Goal: Task Accomplishment & Management: Complete application form

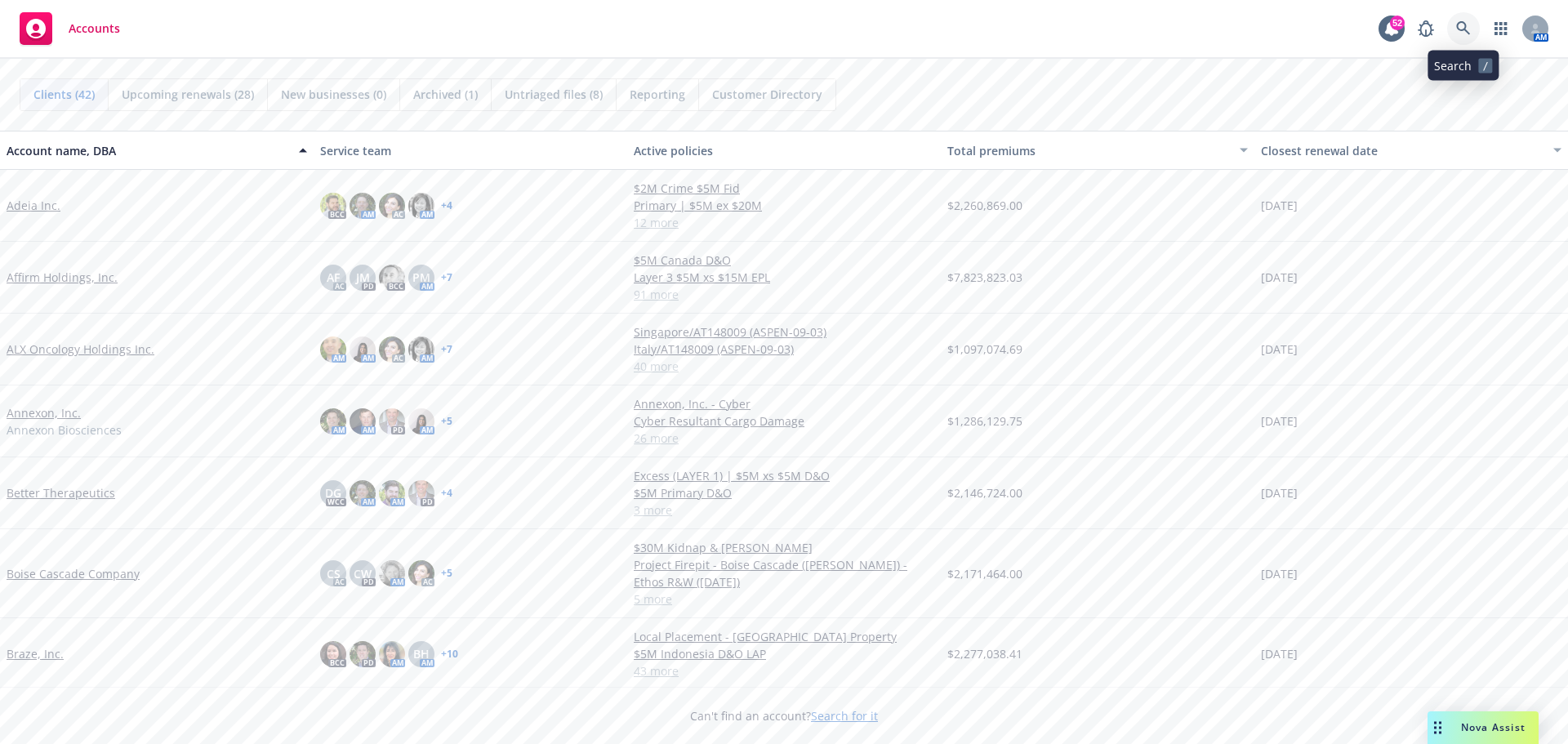
click at [1464, 24] on icon at bounding box center [1463, 29] width 14 height 14
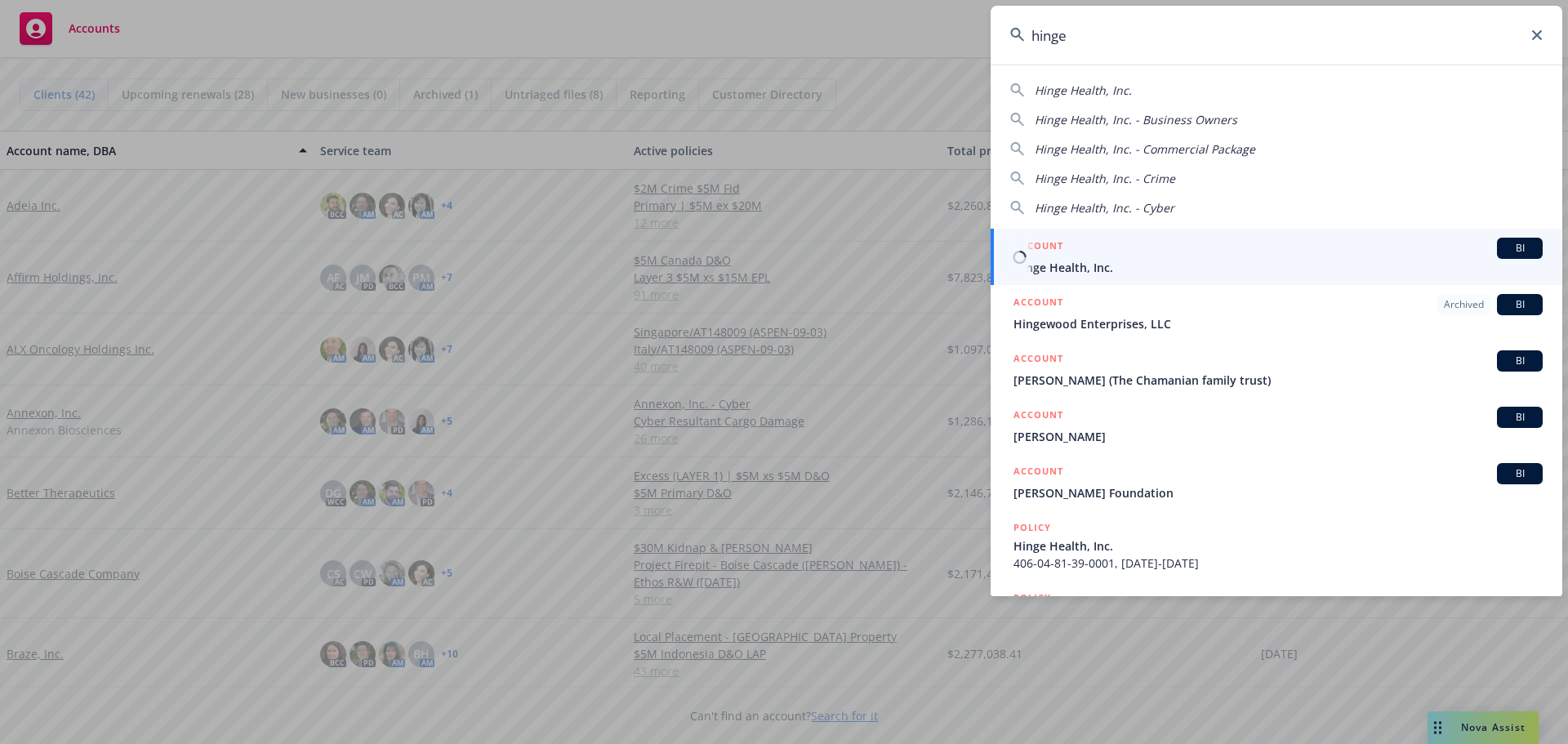
type input "hinge"
click at [1067, 264] on span "Hinge Health, Inc." at bounding box center [1278, 267] width 530 height 17
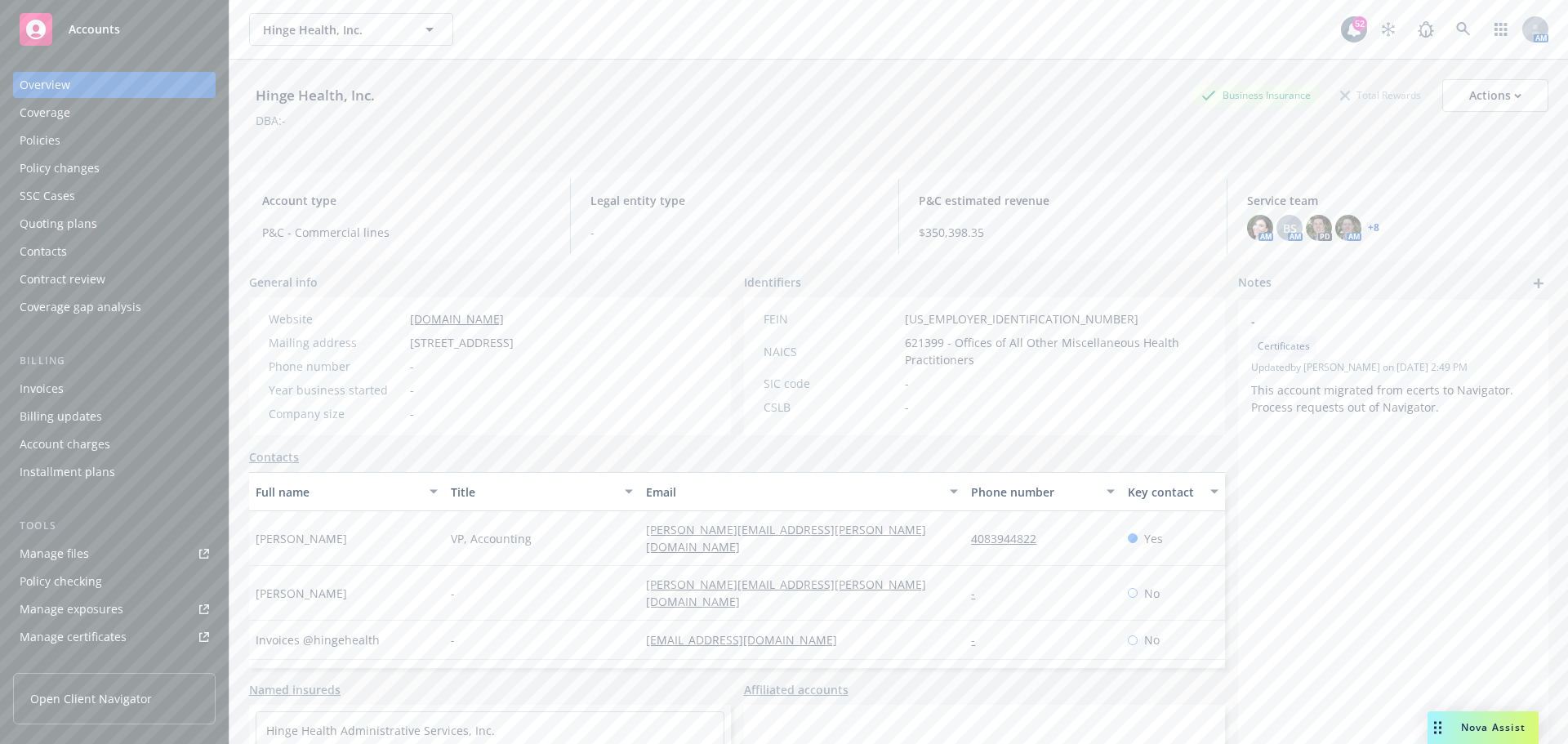
click at [79, 228] on div "Quoting plans" at bounding box center [59, 223] width 78 height 26
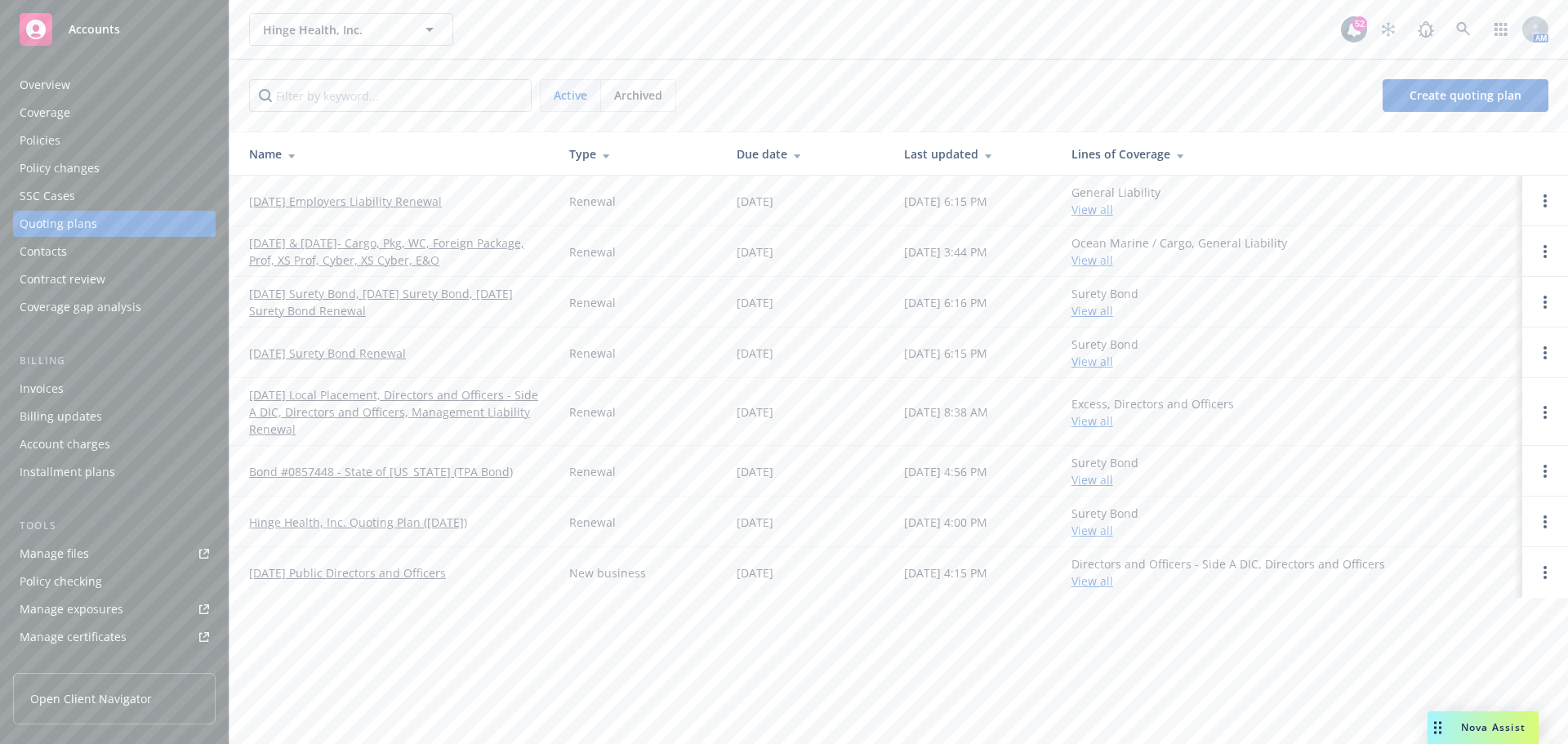
click at [453, 412] on link "09/29/25 Local Placement, Directors and Officers - Side A DIC, Directors and Of…" at bounding box center [396, 411] width 294 height 51
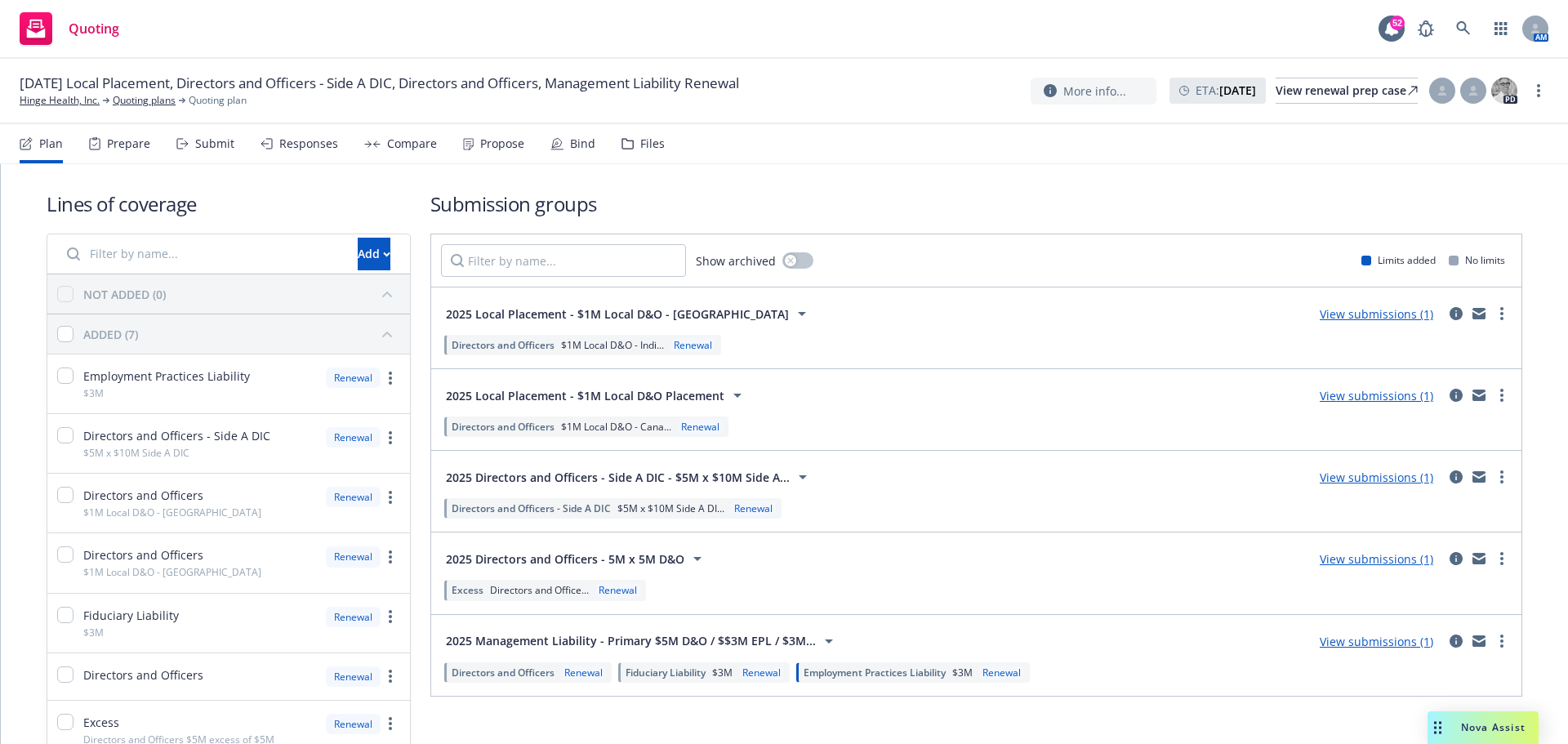
scroll to position [89, 0]
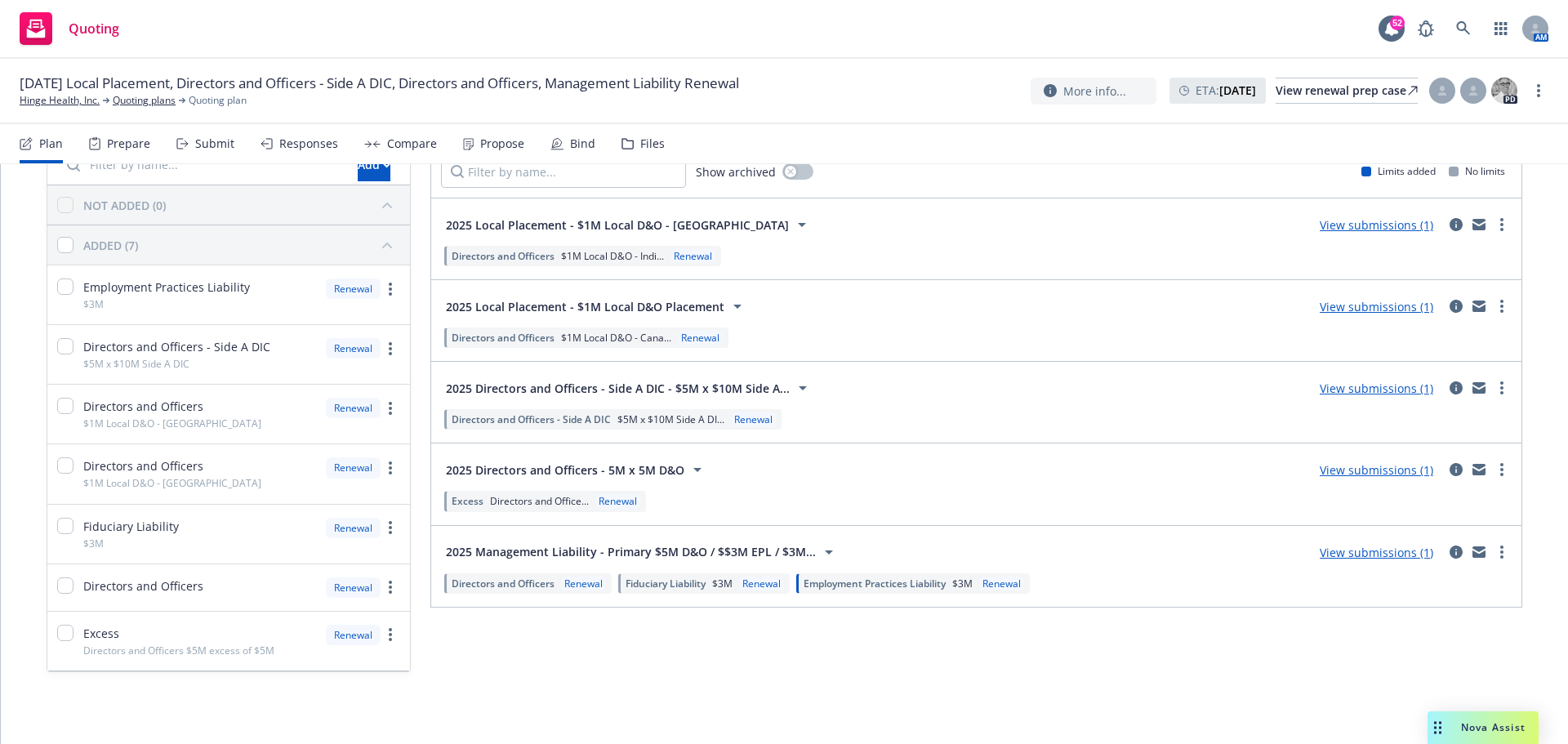
click at [135, 147] on div "Prepare" at bounding box center [129, 144] width 43 height 13
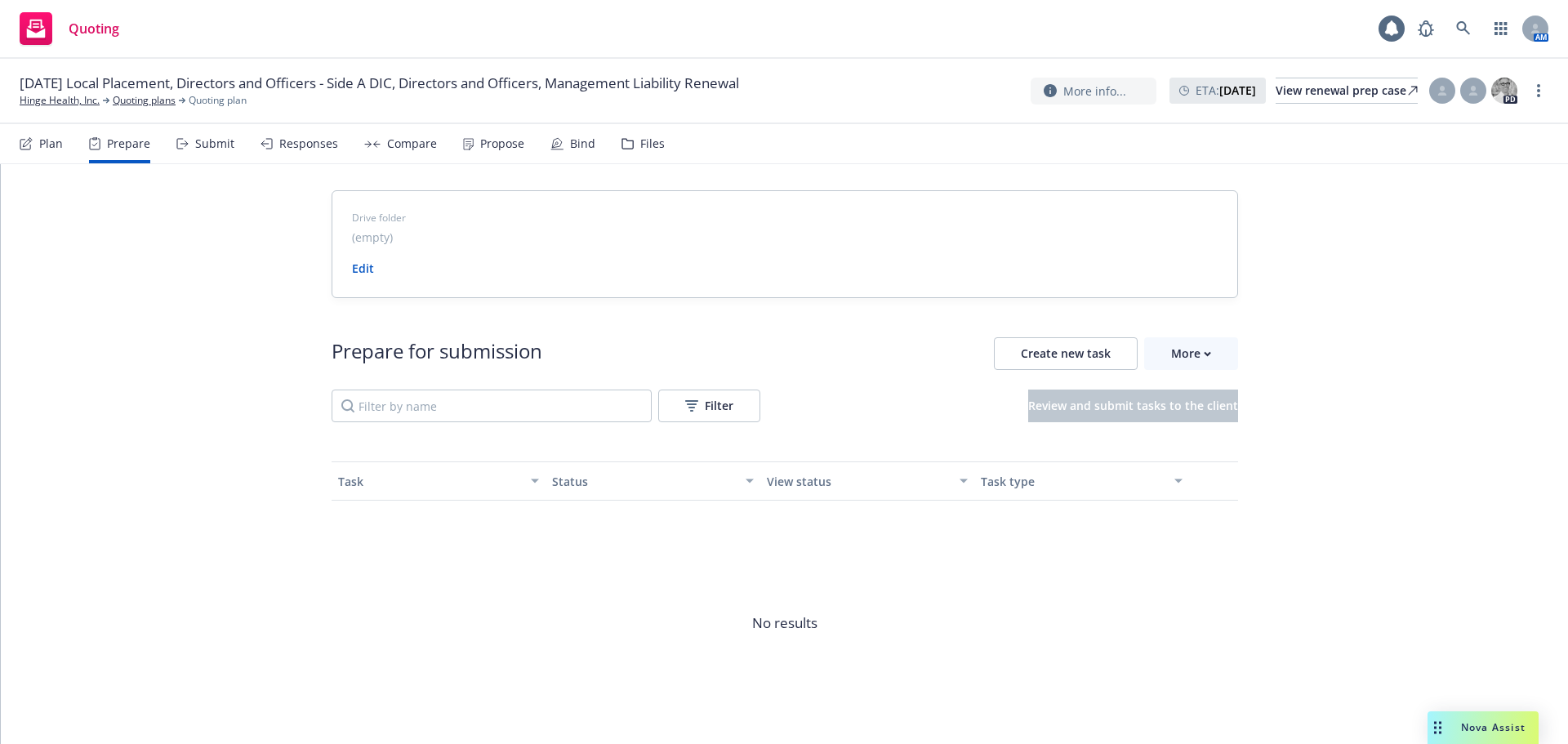
click at [200, 145] on div "Submit" at bounding box center [215, 144] width 39 height 13
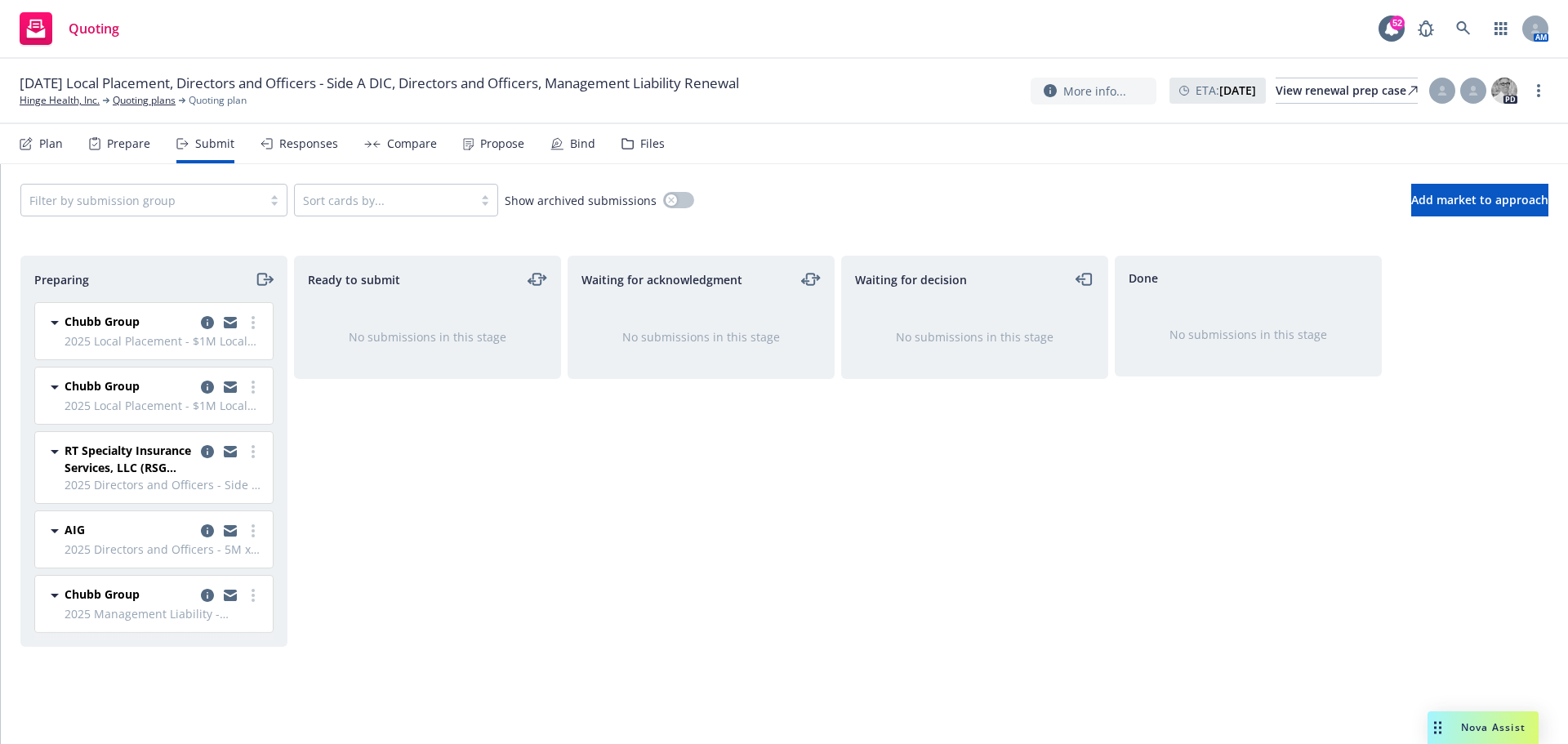
click at [575, 627] on div "Waiting for acknowledgment No submissions in this stage" at bounding box center [701, 482] width 267 height 454
click at [42, 144] on div "Plan" at bounding box center [50, 144] width 23 height 13
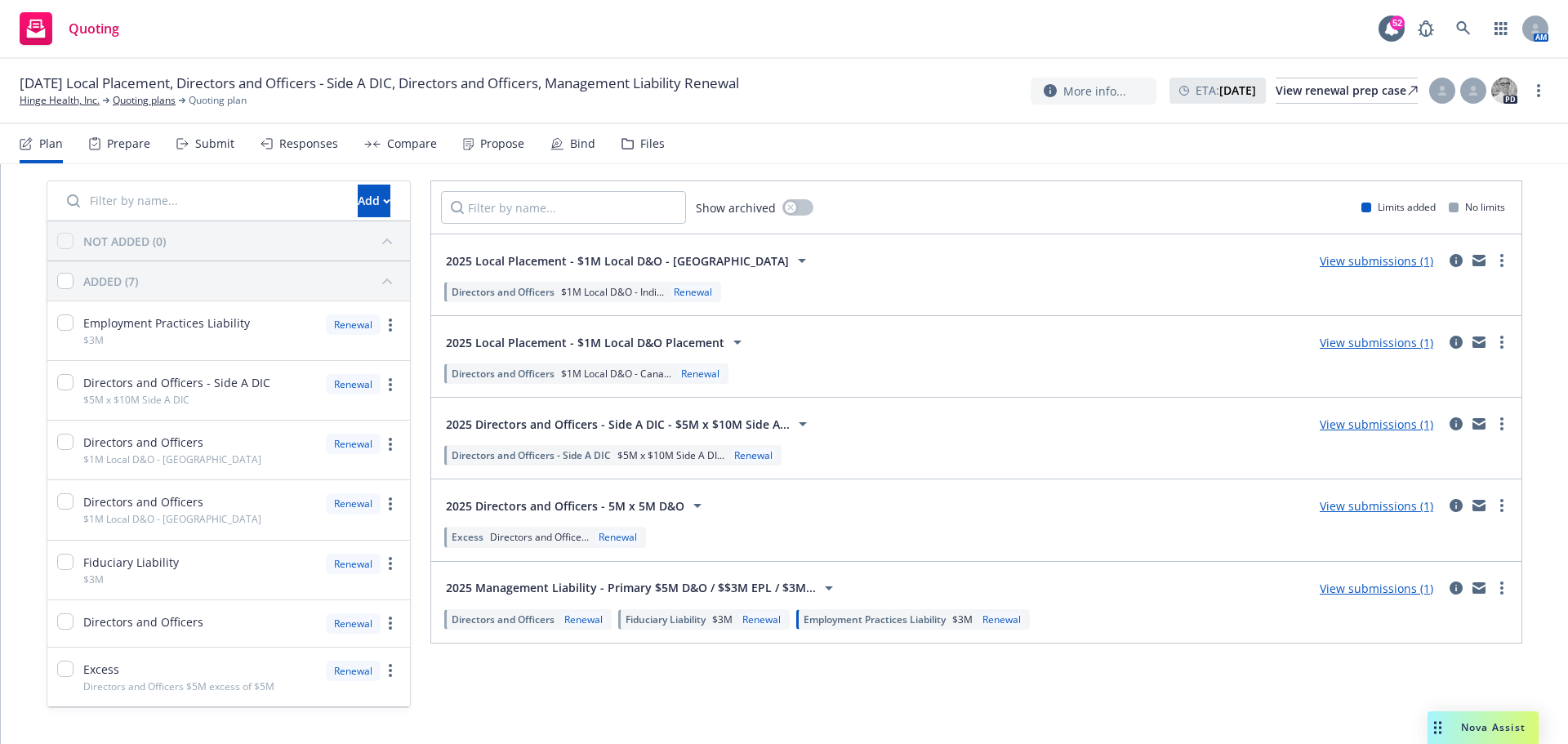
scroll to position [81, 0]
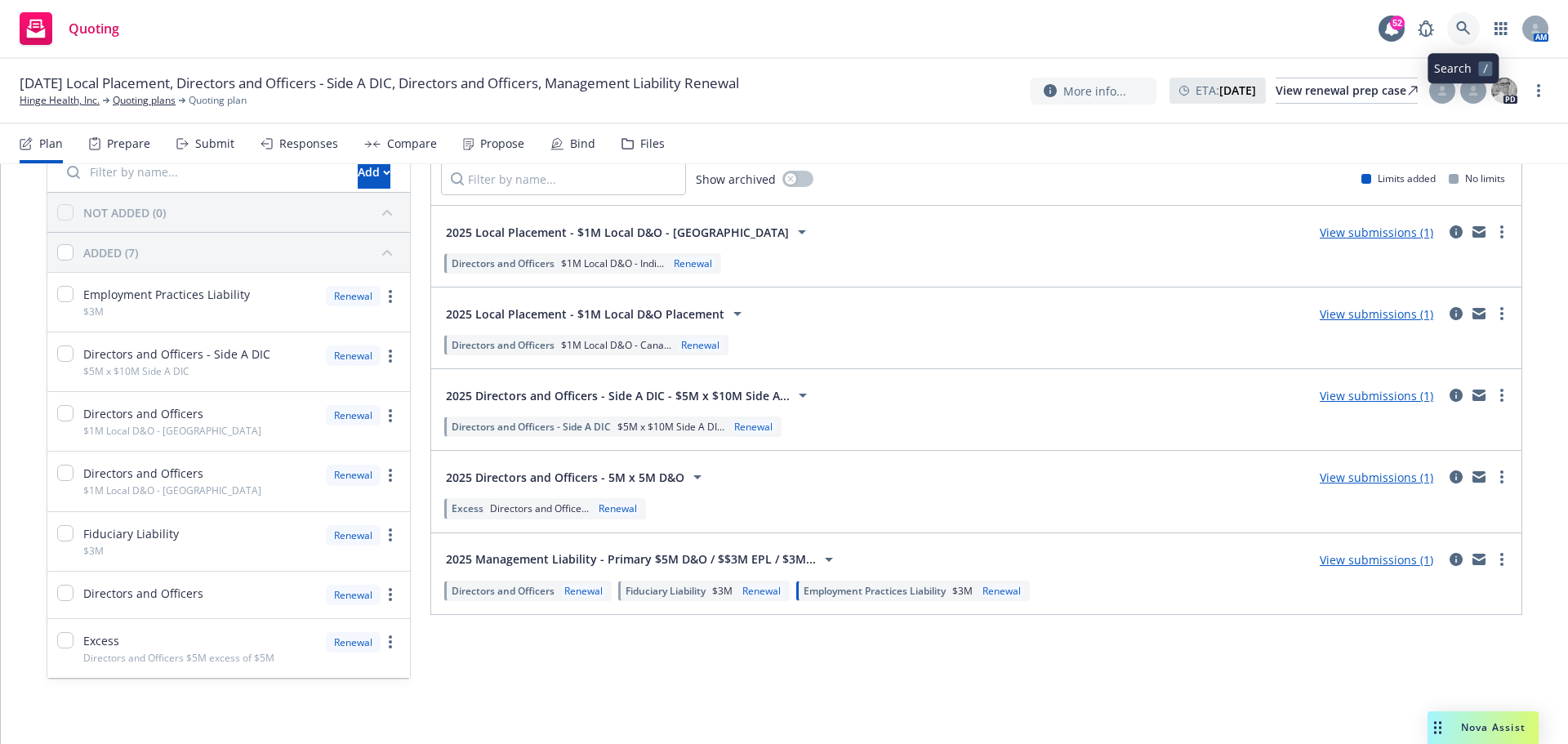
click at [1462, 29] on icon at bounding box center [1463, 29] width 14 height 14
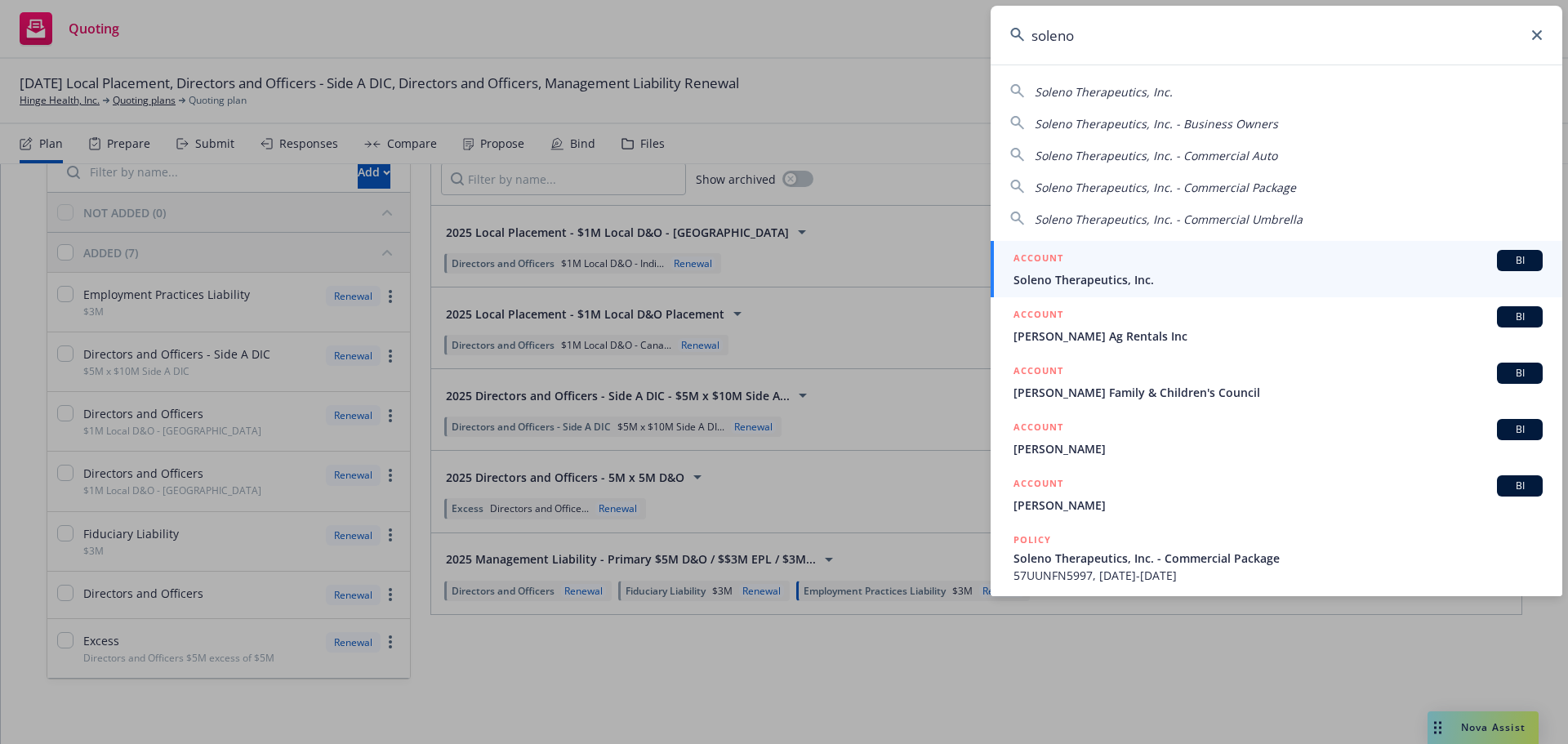
type input "soleno"
click at [1120, 284] on span "Soleno Therapeutics, Inc." at bounding box center [1278, 279] width 530 height 17
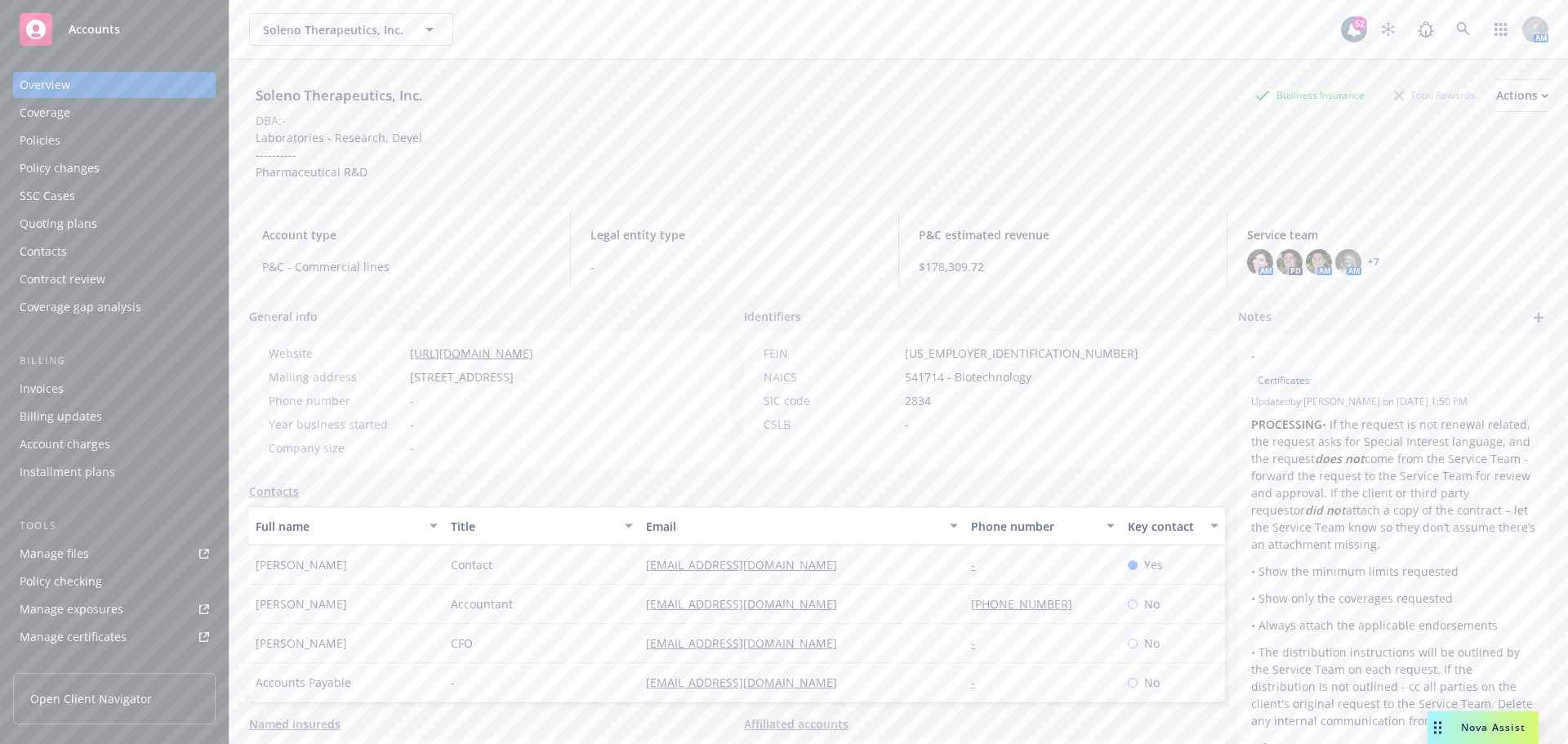
click at [89, 225] on div "Quoting plans" at bounding box center [59, 223] width 78 height 26
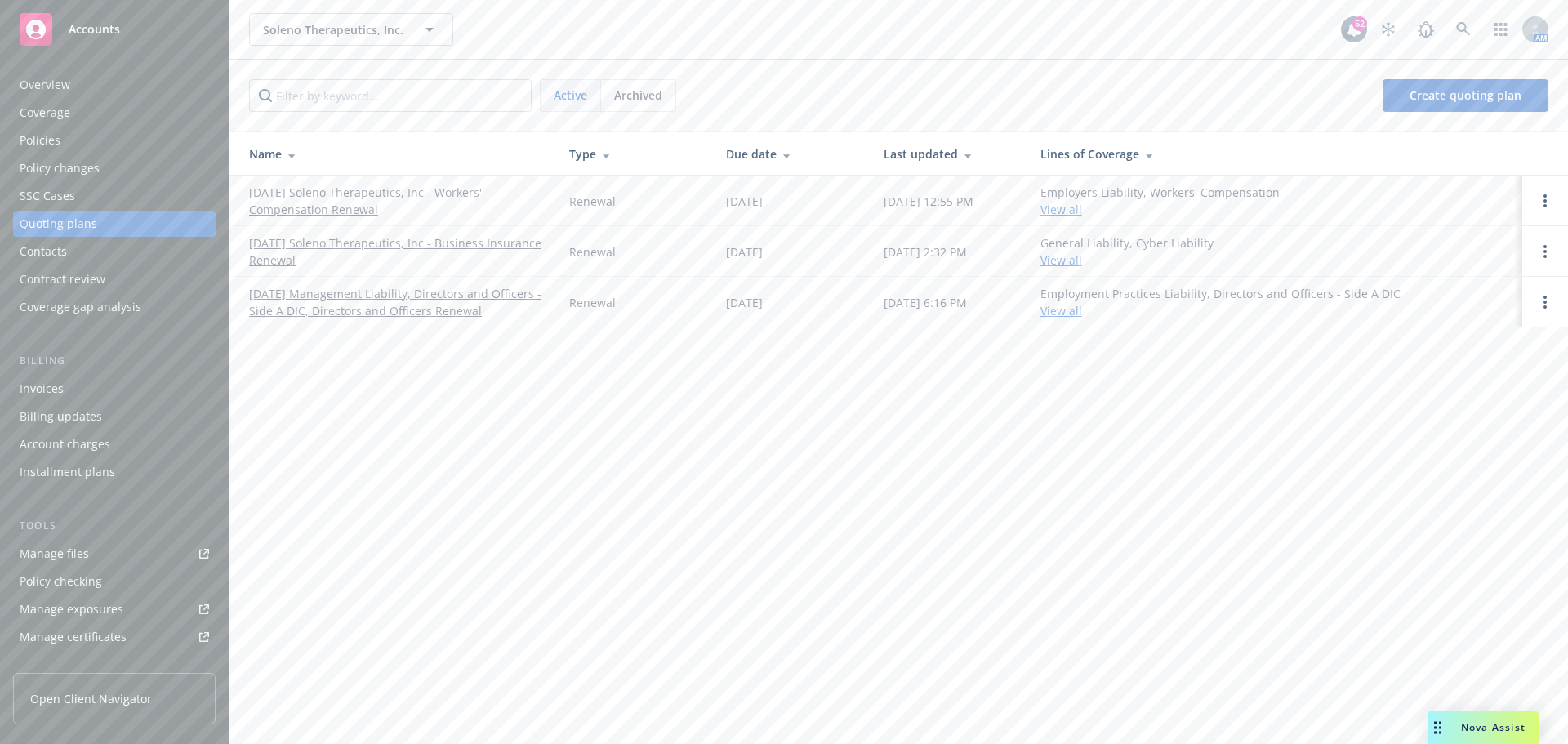
click at [436, 294] on link "[DATE] Management Liability, Directors and Officers - Side A DIC, Directors and…" at bounding box center [396, 302] width 294 height 35
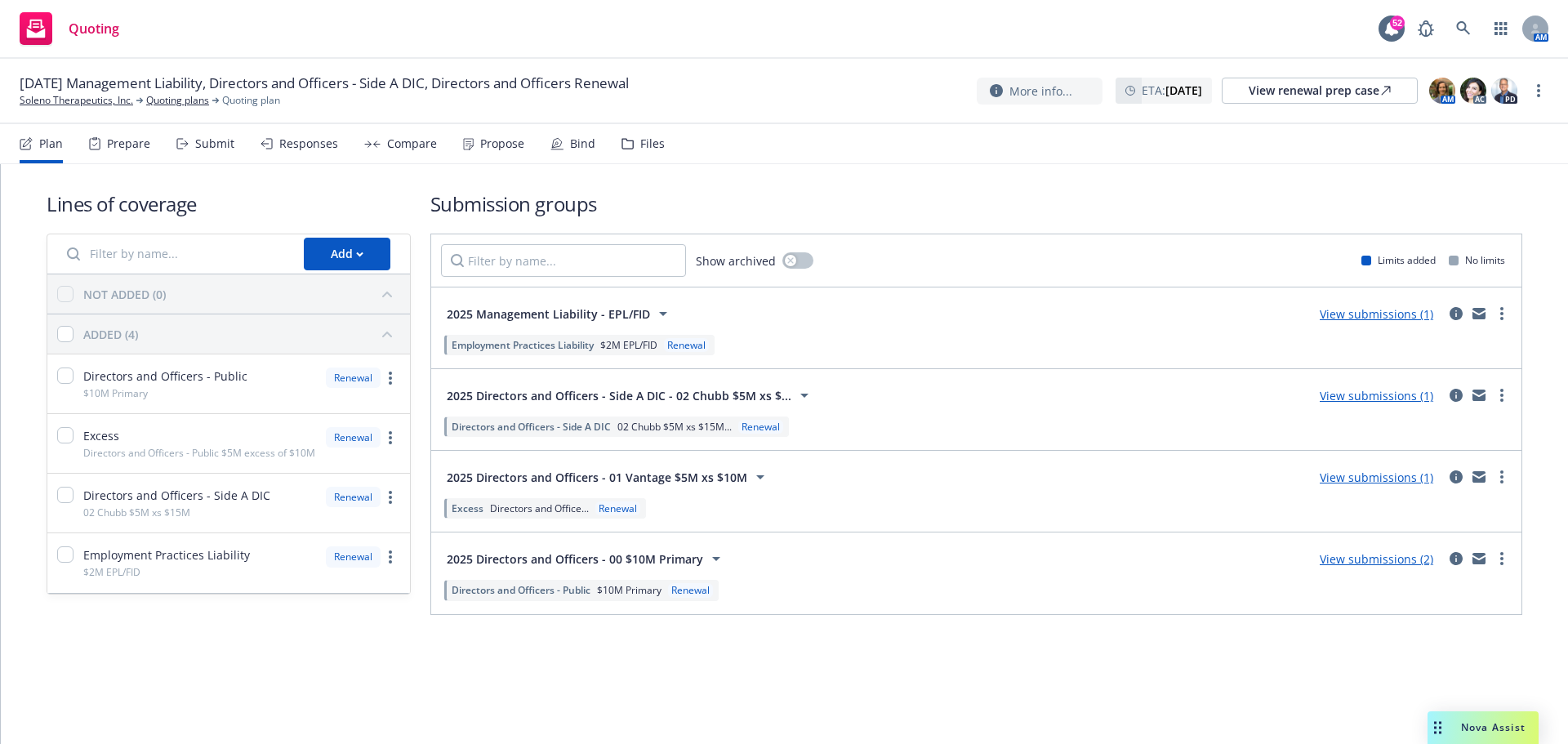
click at [136, 144] on div "Prepare" at bounding box center [129, 144] width 43 height 13
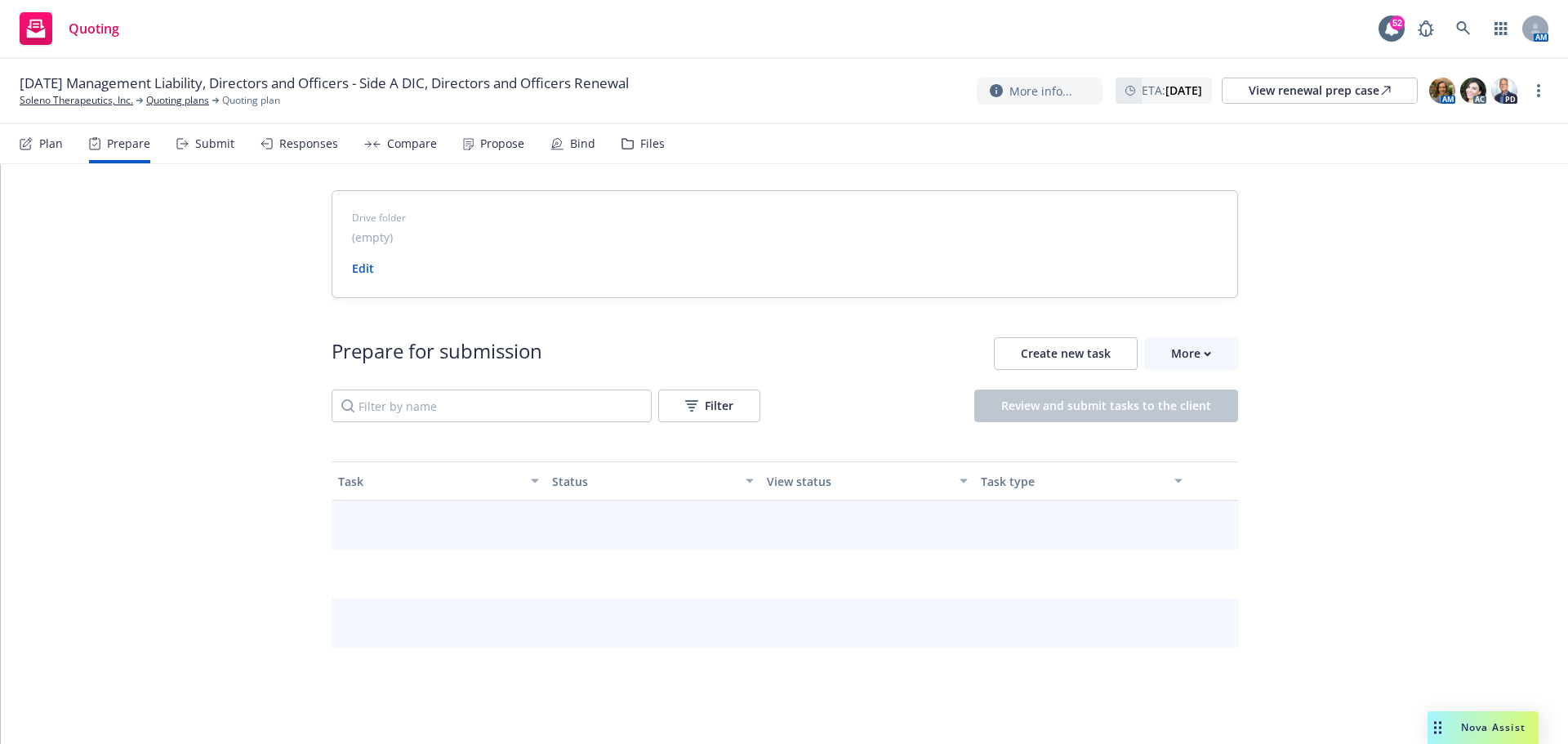
click at [210, 147] on div "Submit" at bounding box center [215, 144] width 39 height 13
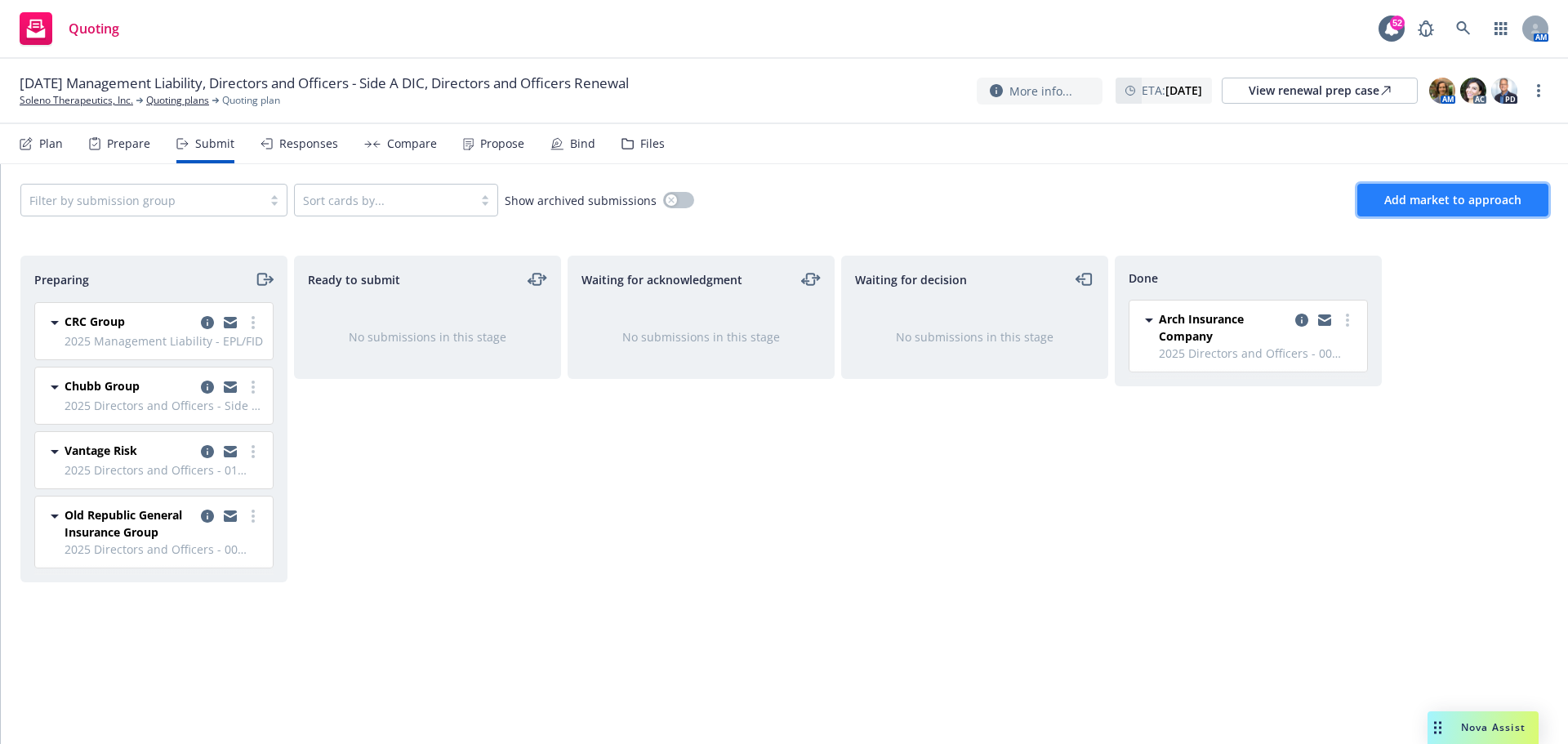
click at [1414, 209] on button "Add market to approach" at bounding box center [1453, 200] width 191 height 33
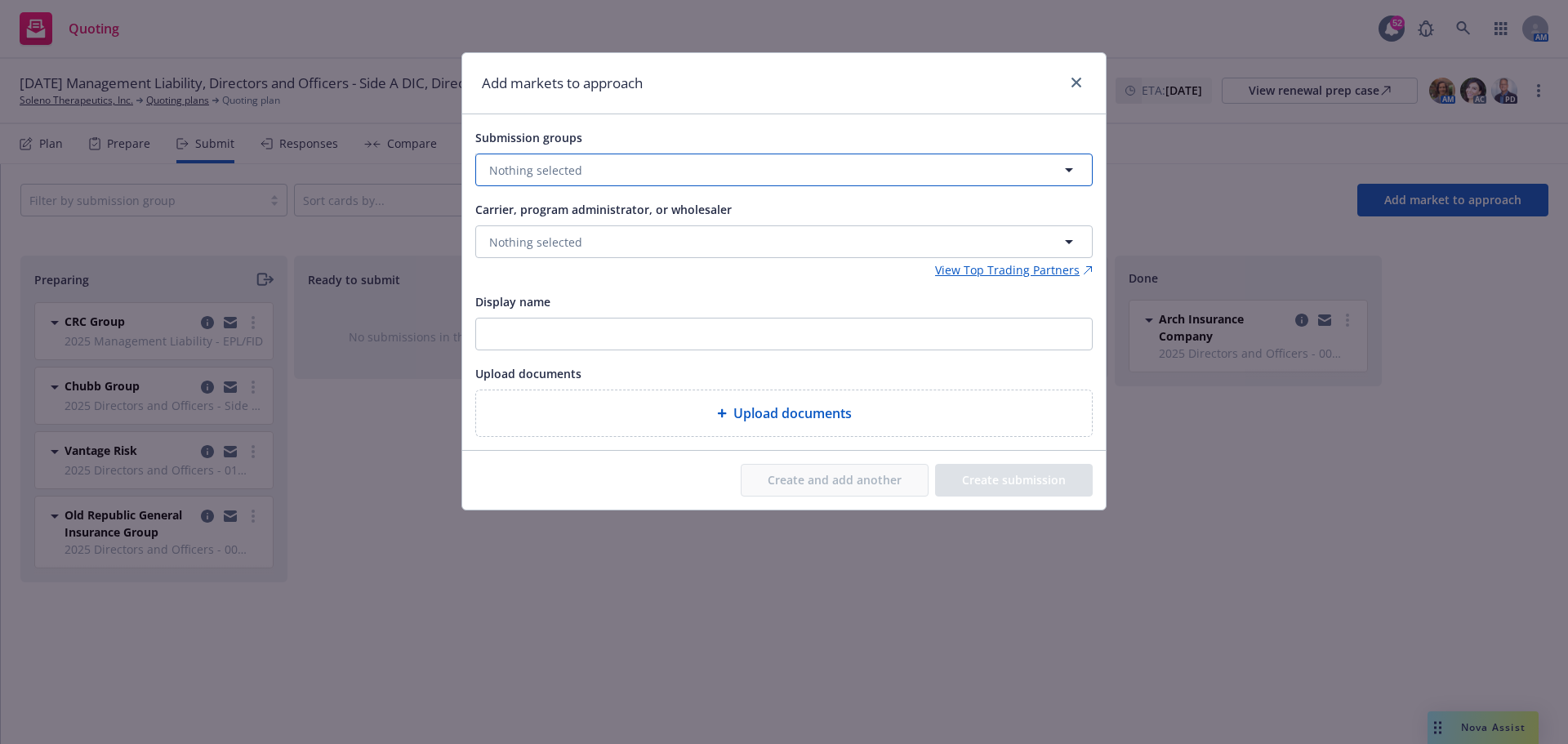
click at [652, 175] on button "Nothing selected" at bounding box center [783, 170] width 617 height 33
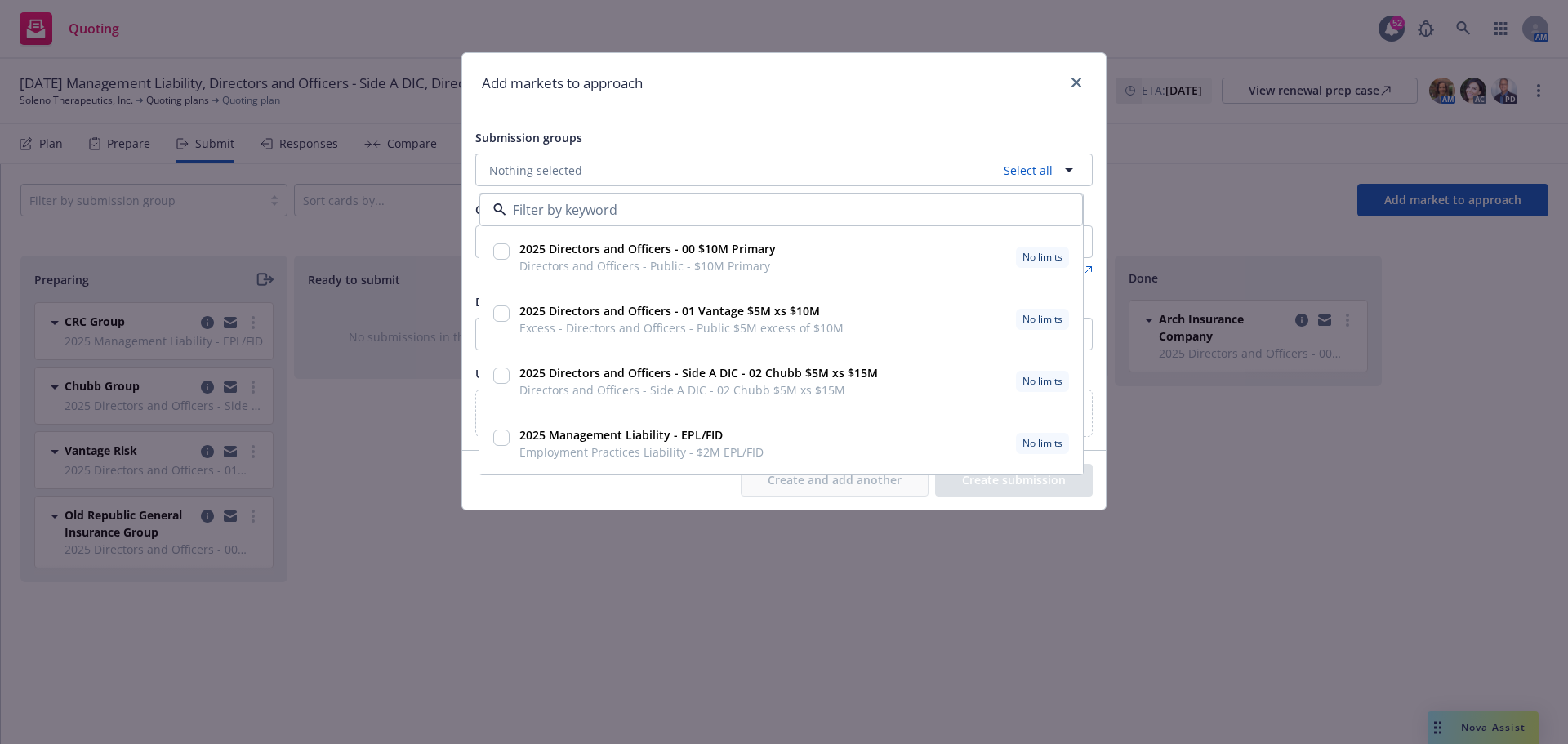
click at [504, 247] on input "checkbox" at bounding box center [501, 251] width 16 height 16
checkbox input "true"
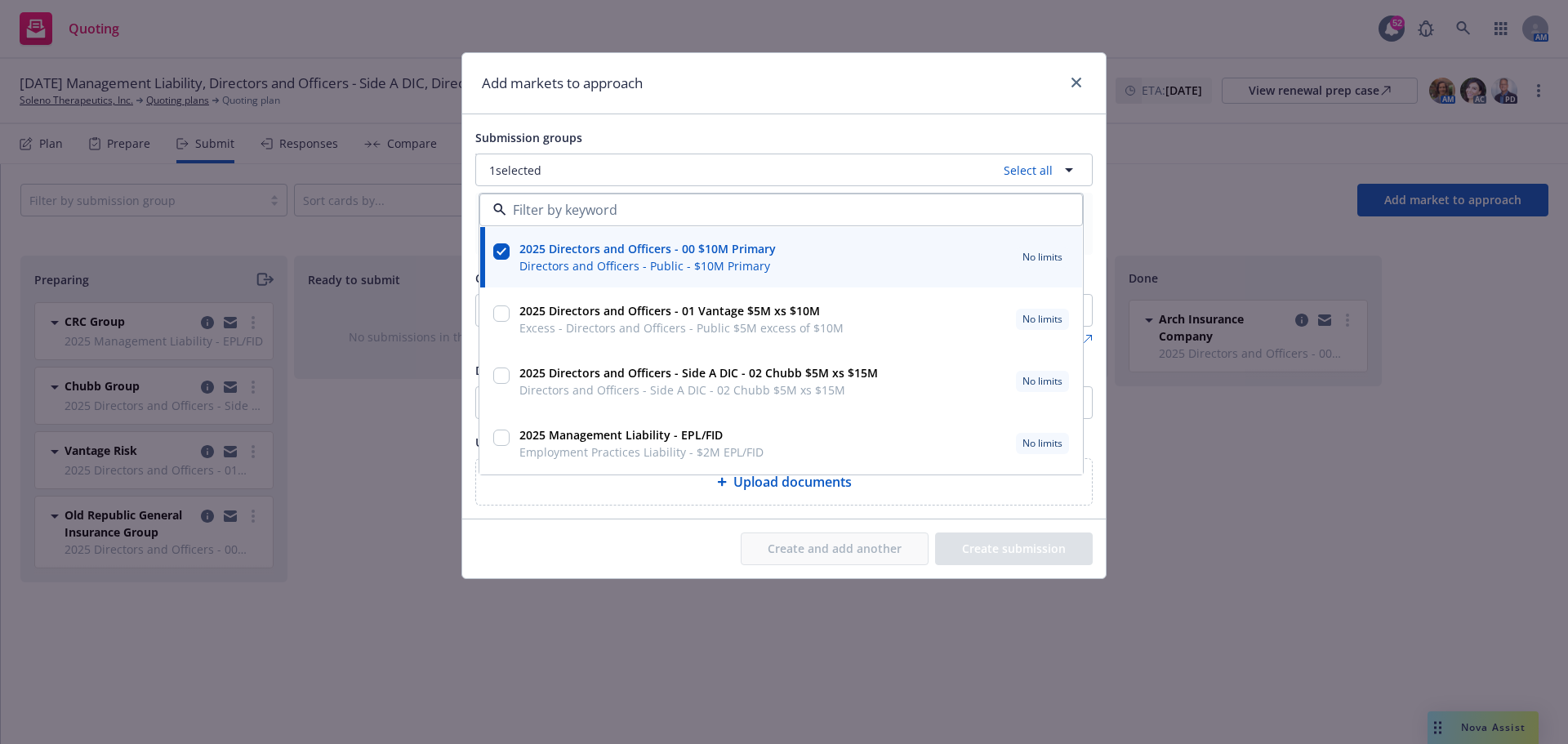
click at [517, 557] on div "Create and add another Create submission" at bounding box center [783, 548] width 617 height 33
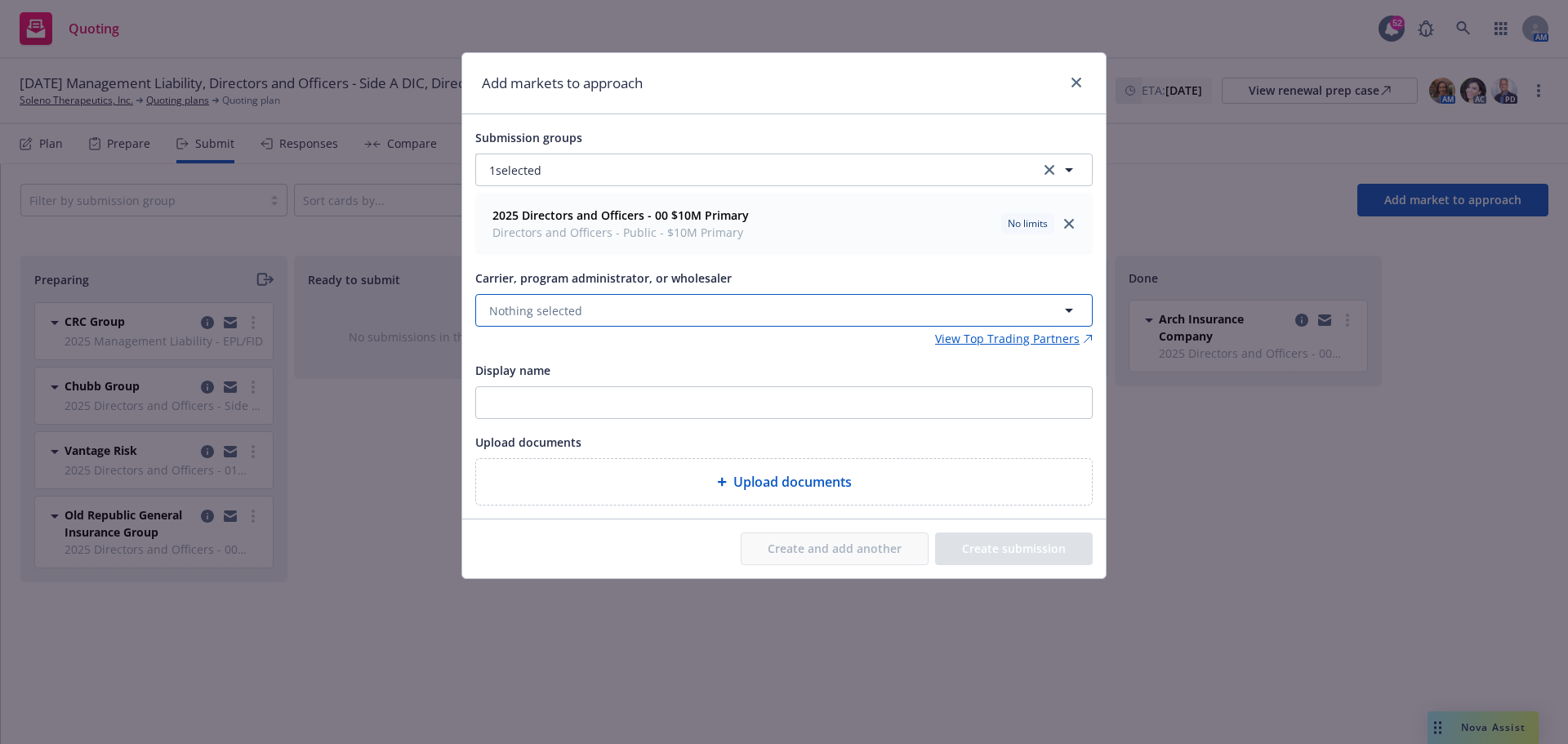
click at [619, 306] on button "Nothing selected" at bounding box center [783, 311] width 617 height 33
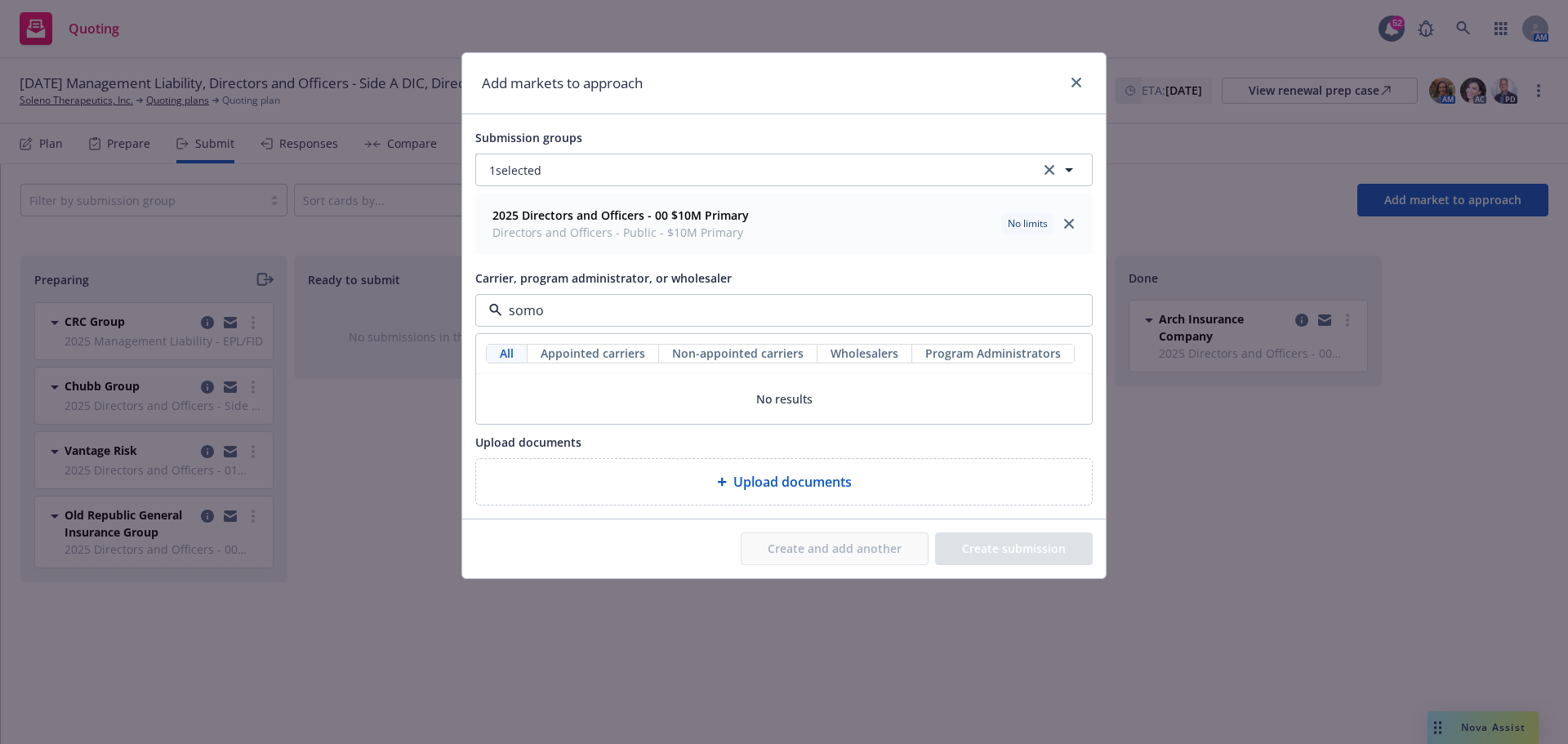
type input "som"
click at [590, 393] on strong "Sompo International" at bounding box center [551, 396] width 116 height 16
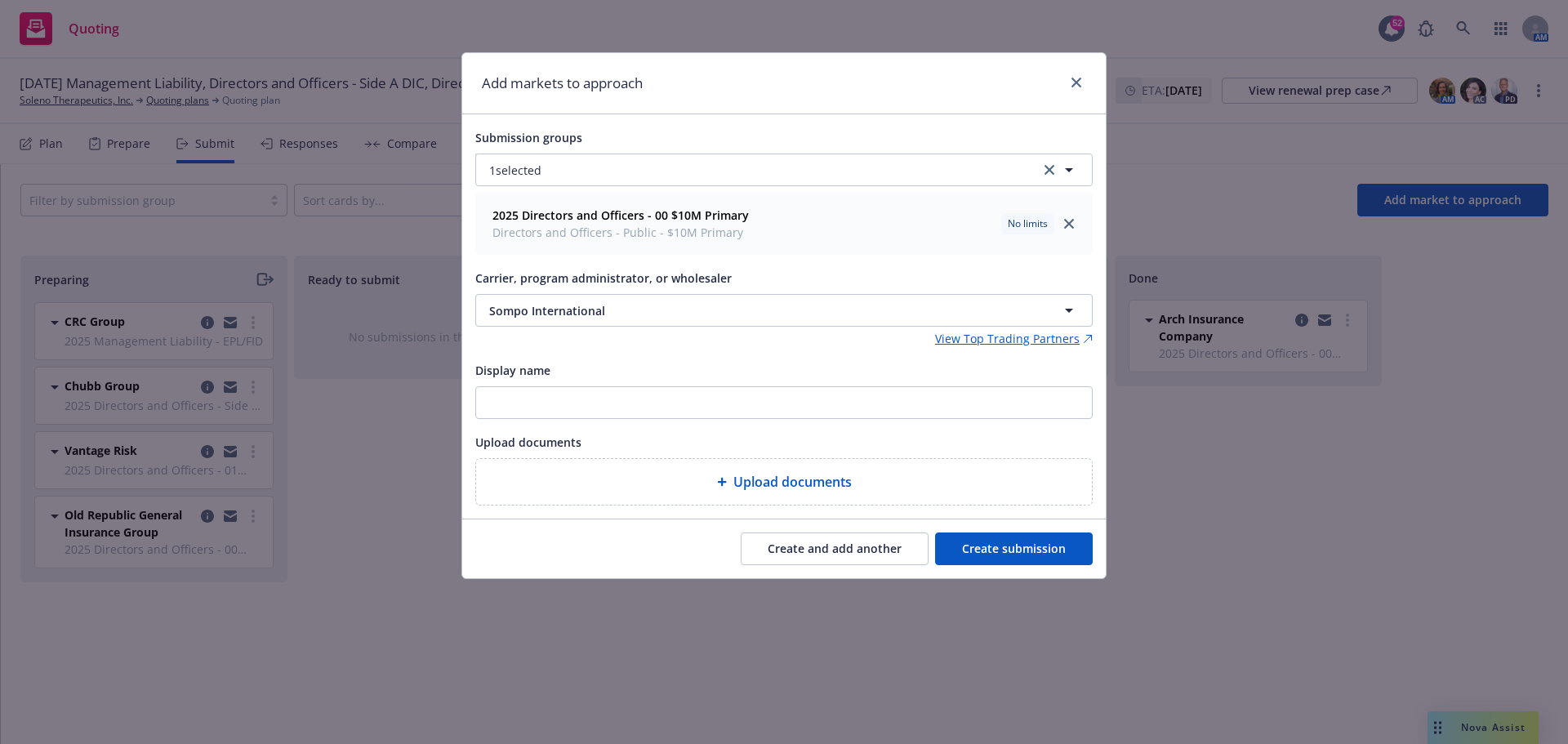
click at [1007, 547] on button "Create submission" at bounding box center [1014, 548] width 157 height 33
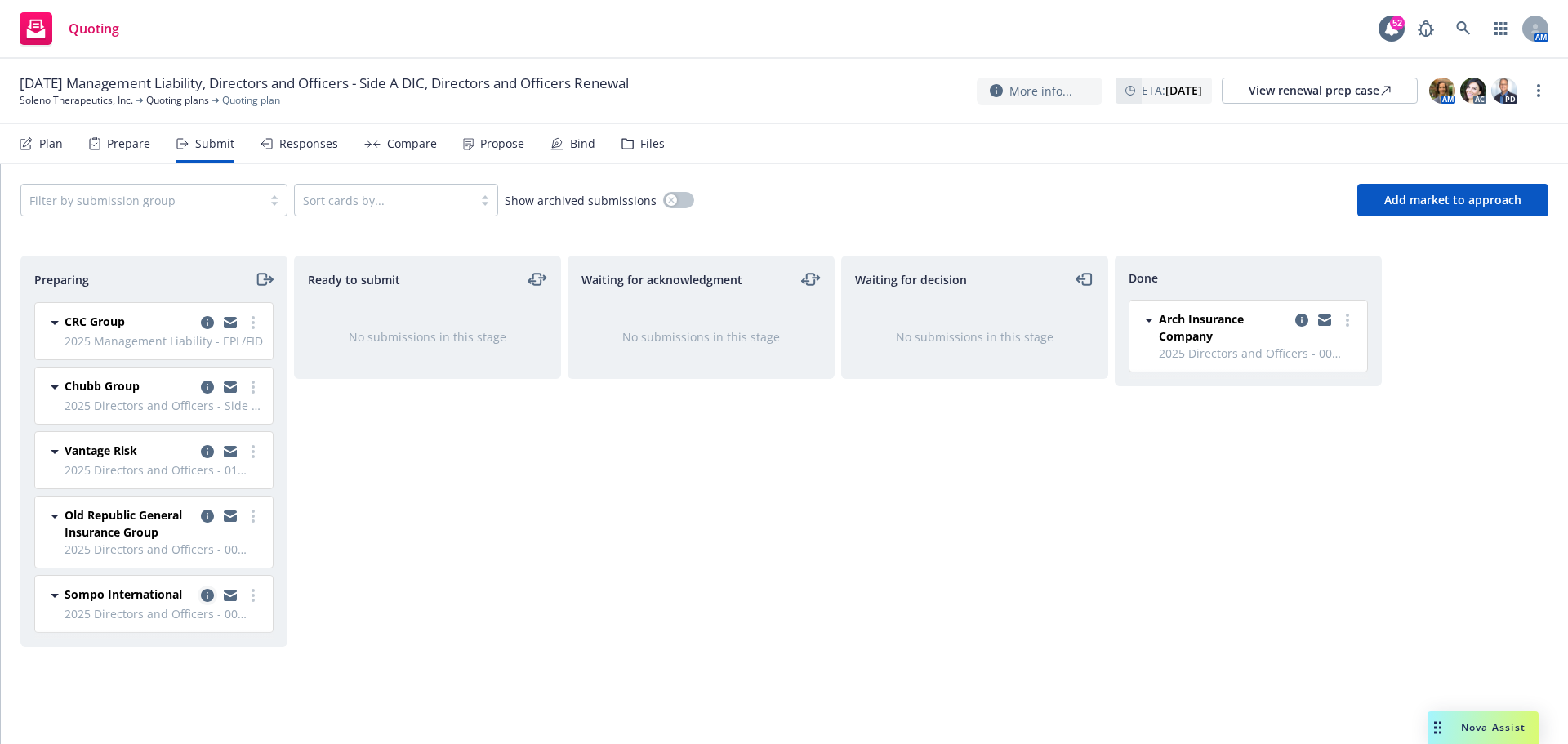
click at [206, 599] on icon "copy logging email" at bounding box center [207, 594] width 13 height 13
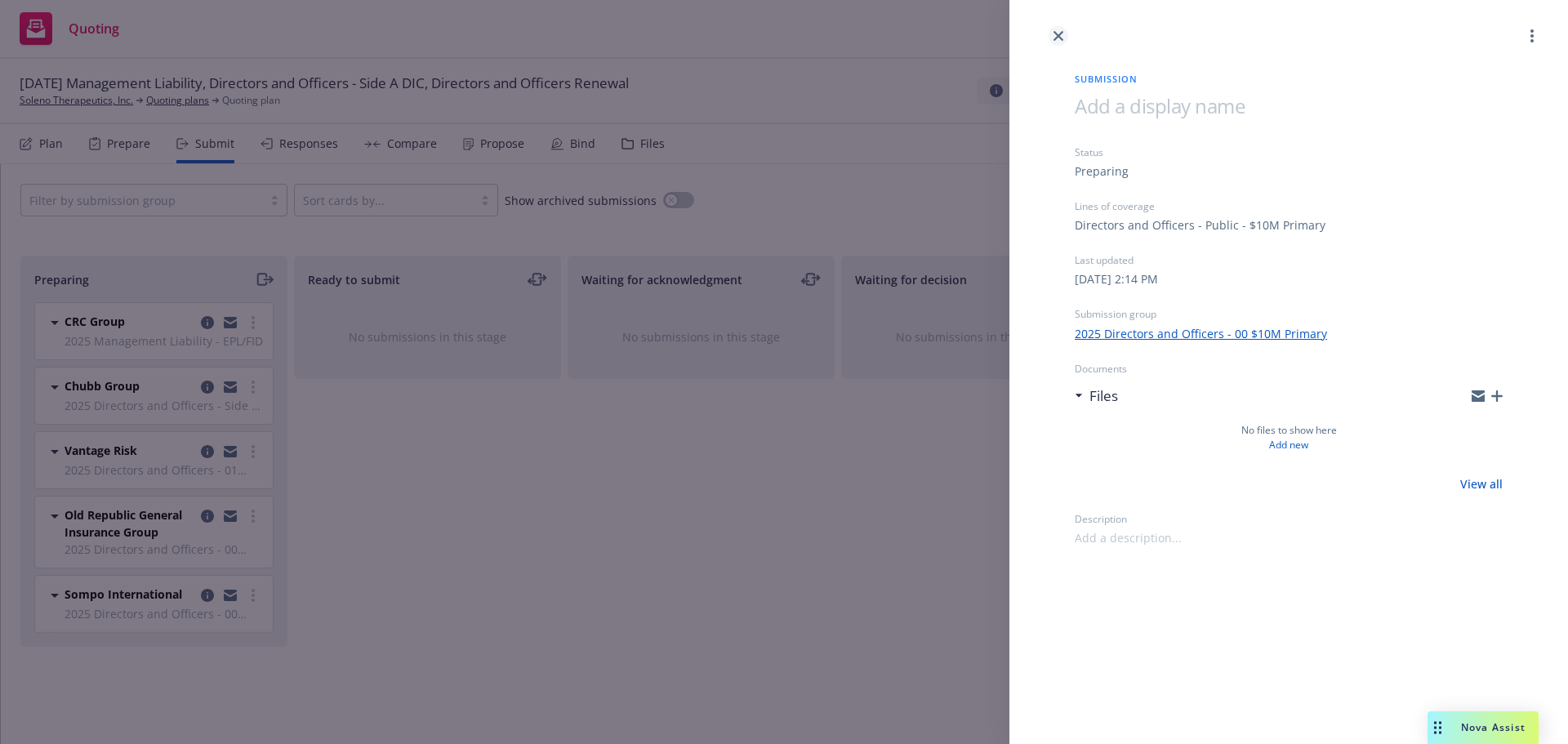
click at [1060, 37] on icon "close" at bounding box center [1057, 35] width 10 height 10
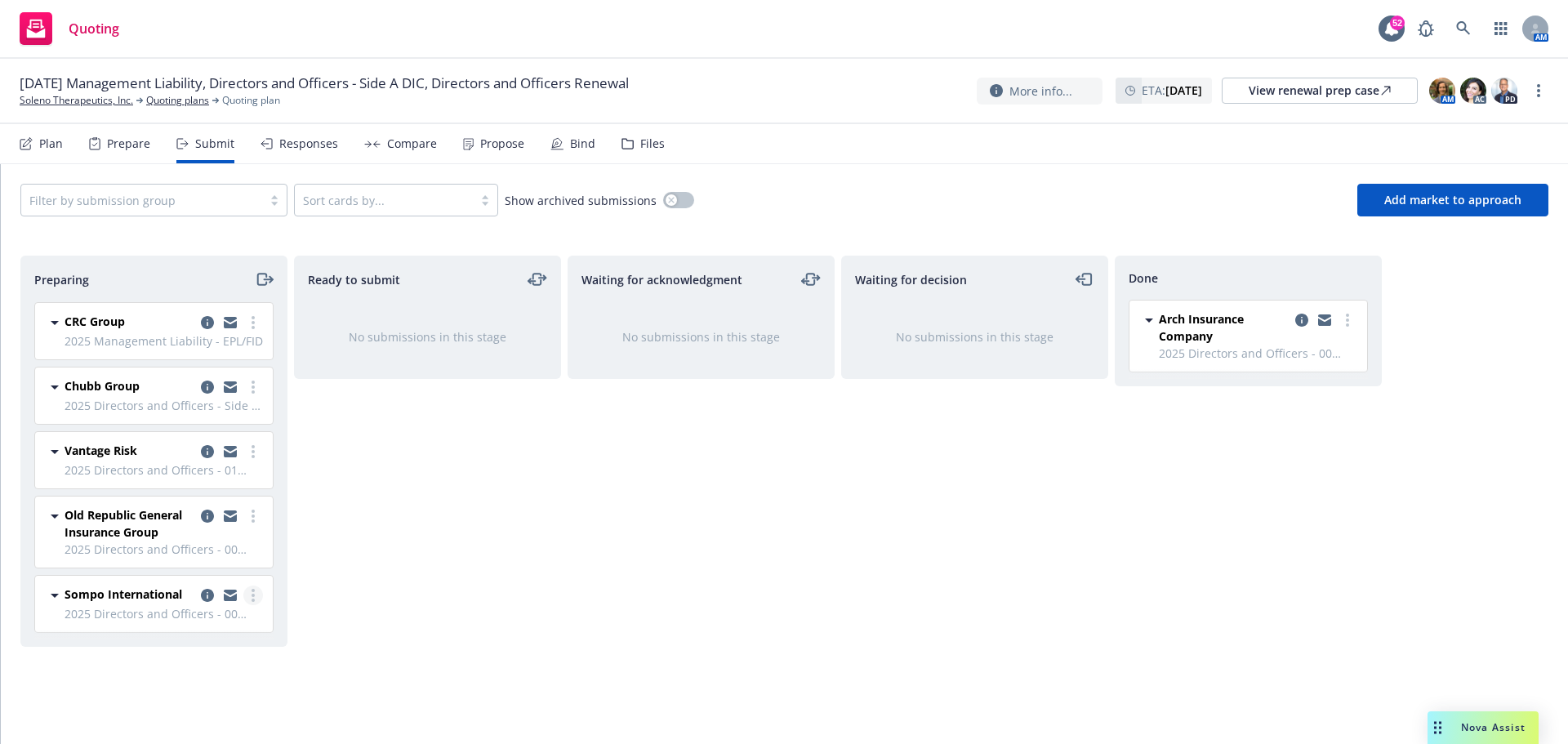
click at [254, 602] on link "more" at bounding box center [253, 595] width 20 height 20
click at [226, 490] on span "Add declined decision" at bounding box center [179, 496] width 161 height 16
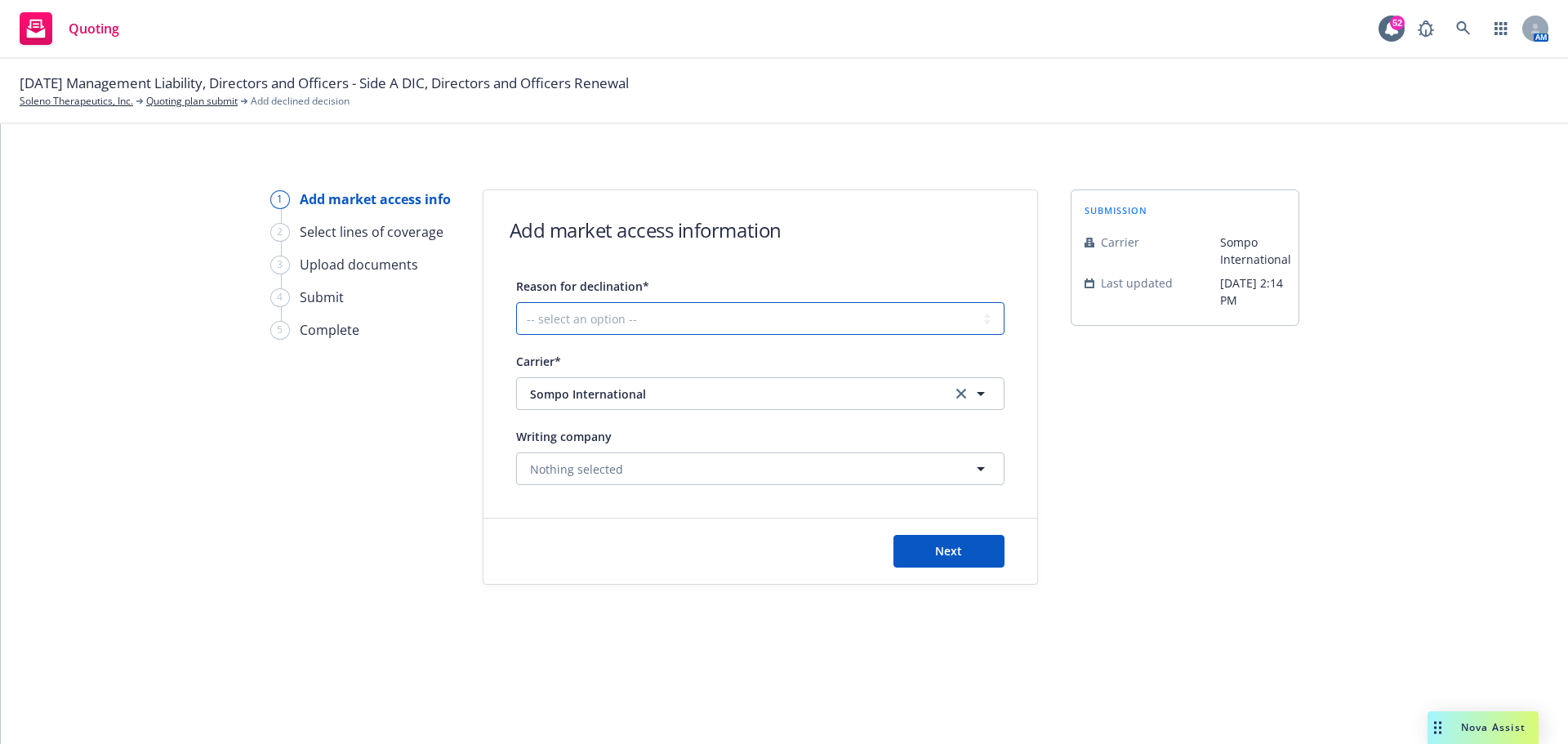
click at [751, 318] on select "-- select an option -- Cannot compete with other markets Carrier non-renewed Ca…" at bounding box center [760, 318] width 488 height 33
select select "CARRIER_APPETITE_RECENTLY_CHANGED"
click at [516, 302] on select "-- select an option -- Cannot compete with other markets Carrier non-renewed Ca…" at bounding box center [760, 318] width 488 height 33
drag, startPoint x: 991, startPoint y: 545, endPoint x: 862, endPoint y: 521, distance: 131.2
click at [991, 545] on button "Next" at bounding box center [948, 551] width 111 height 33
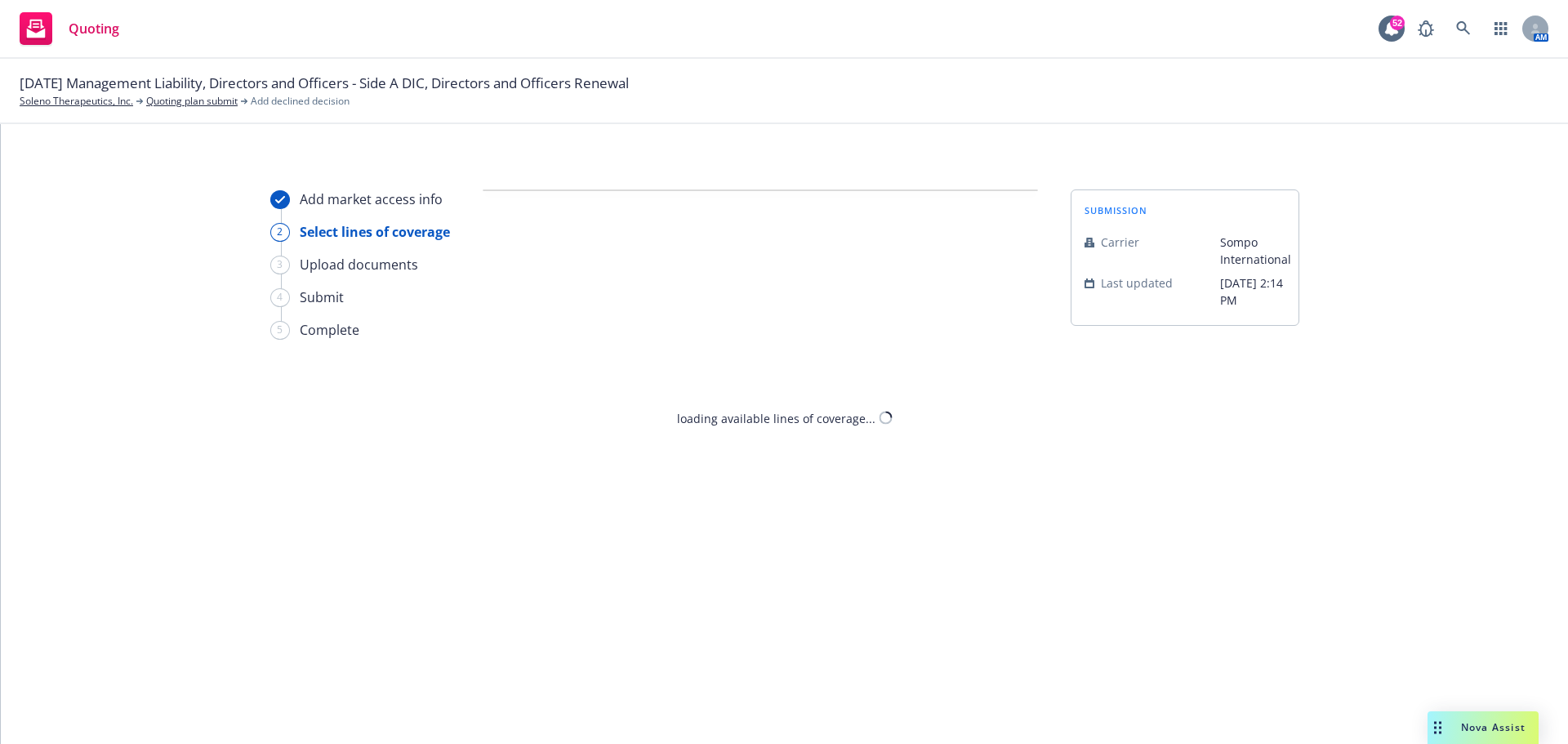
select select "CARRIER_APPETITE_RECENTLY_CHANGED"
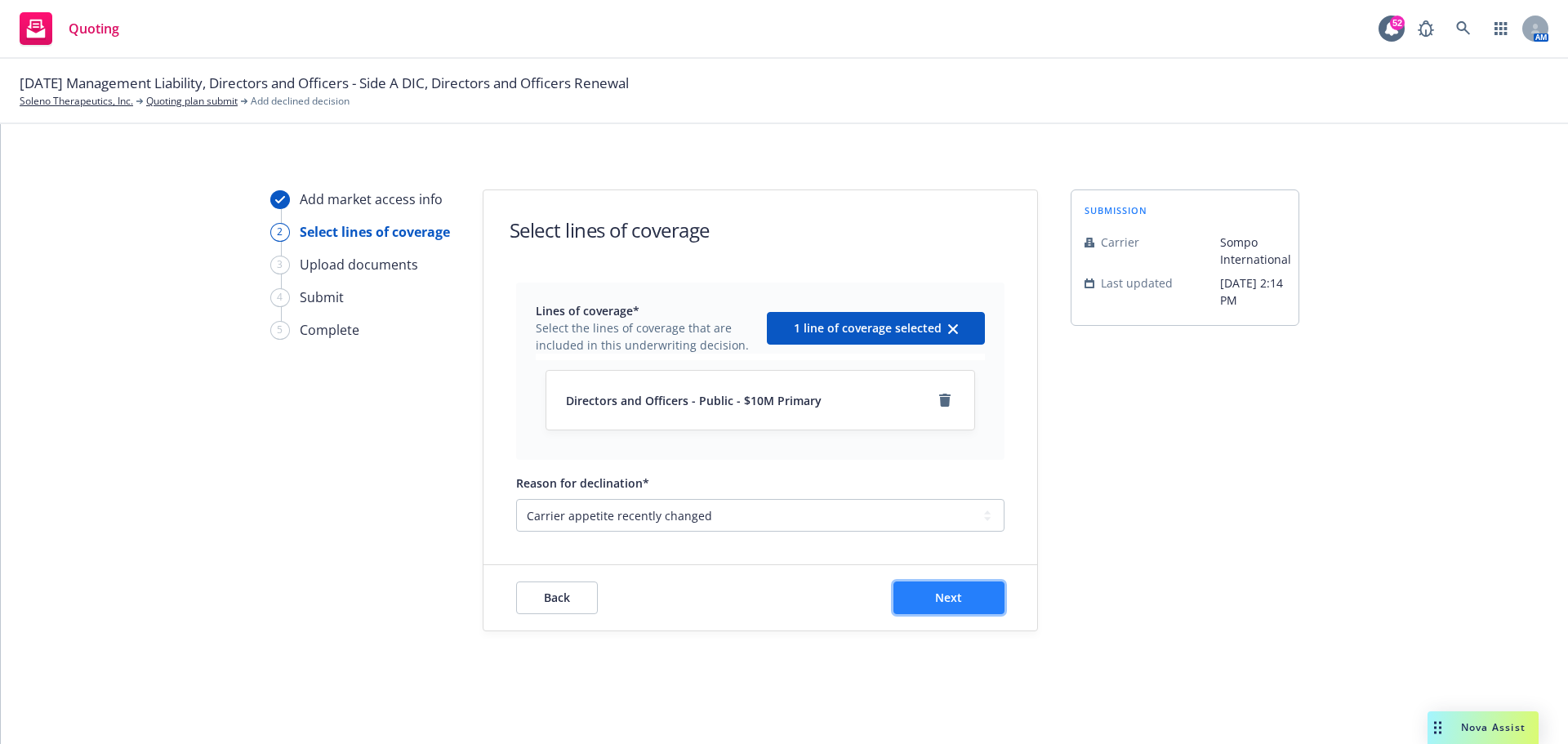
click at [971, 603] on button "Next" at bounding box center [948, 598] width 111 height 33
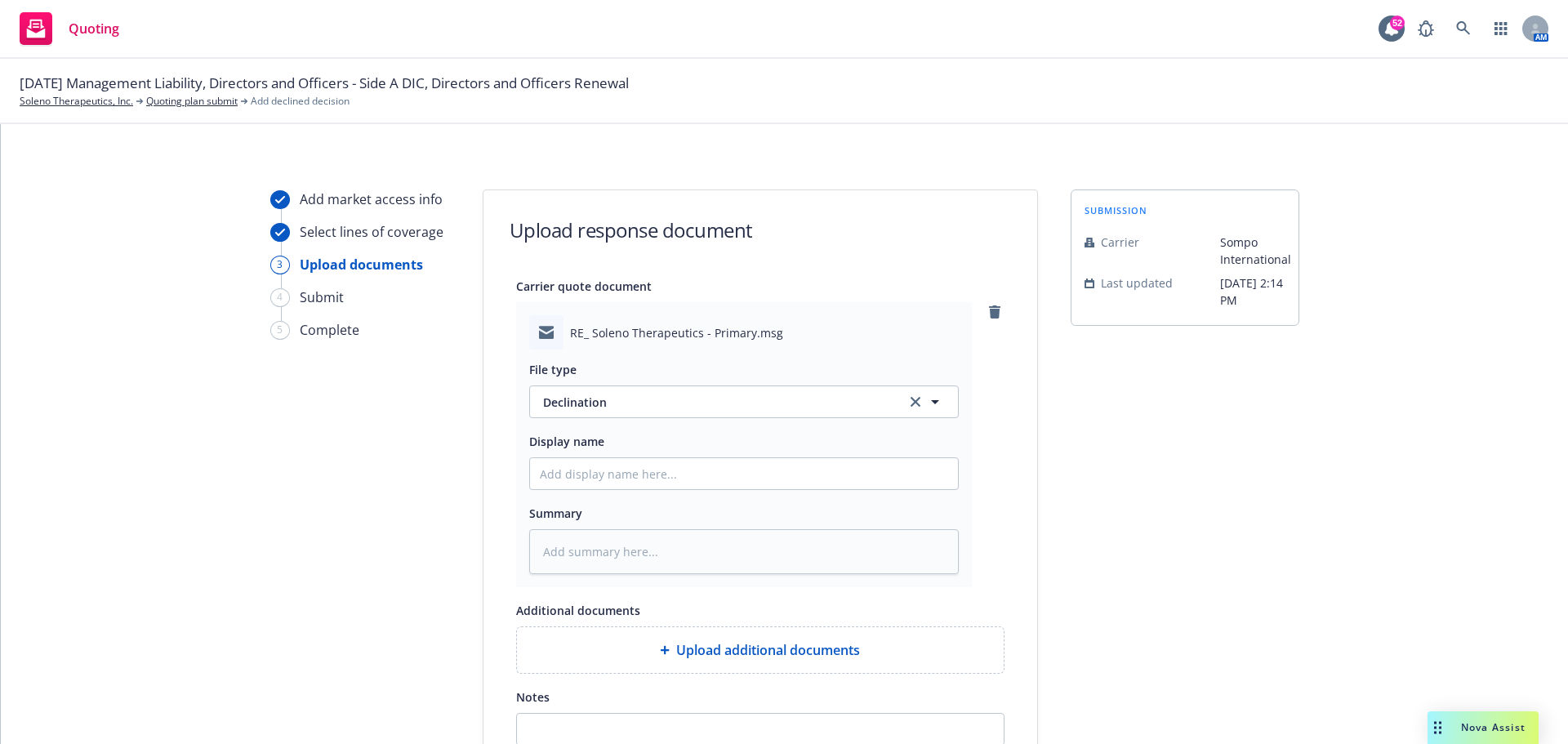
scroll to position [167, 0]
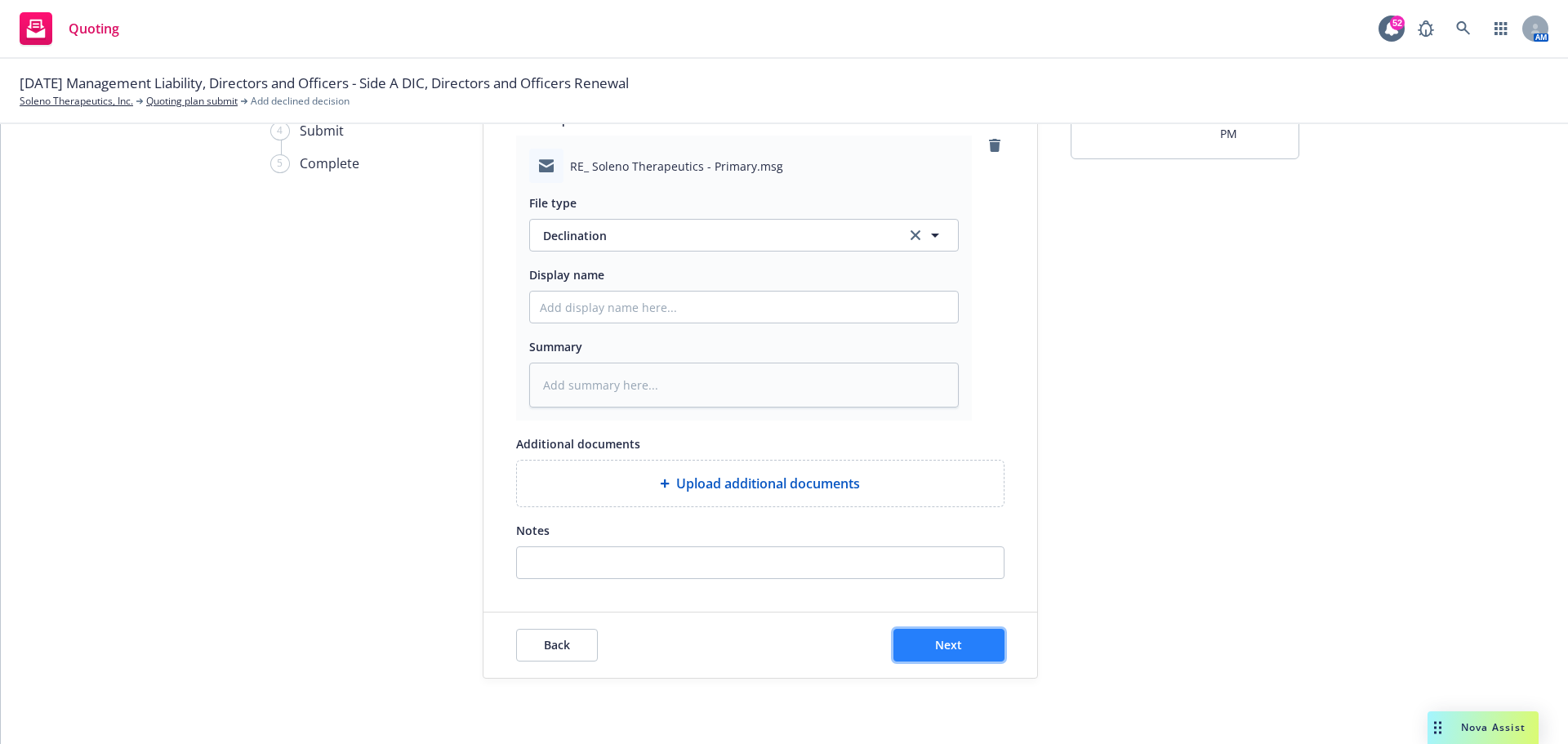
click at [941, 653] on button "Next" at bounding box center [948, 645] width 111 height 33
type textarea "x"
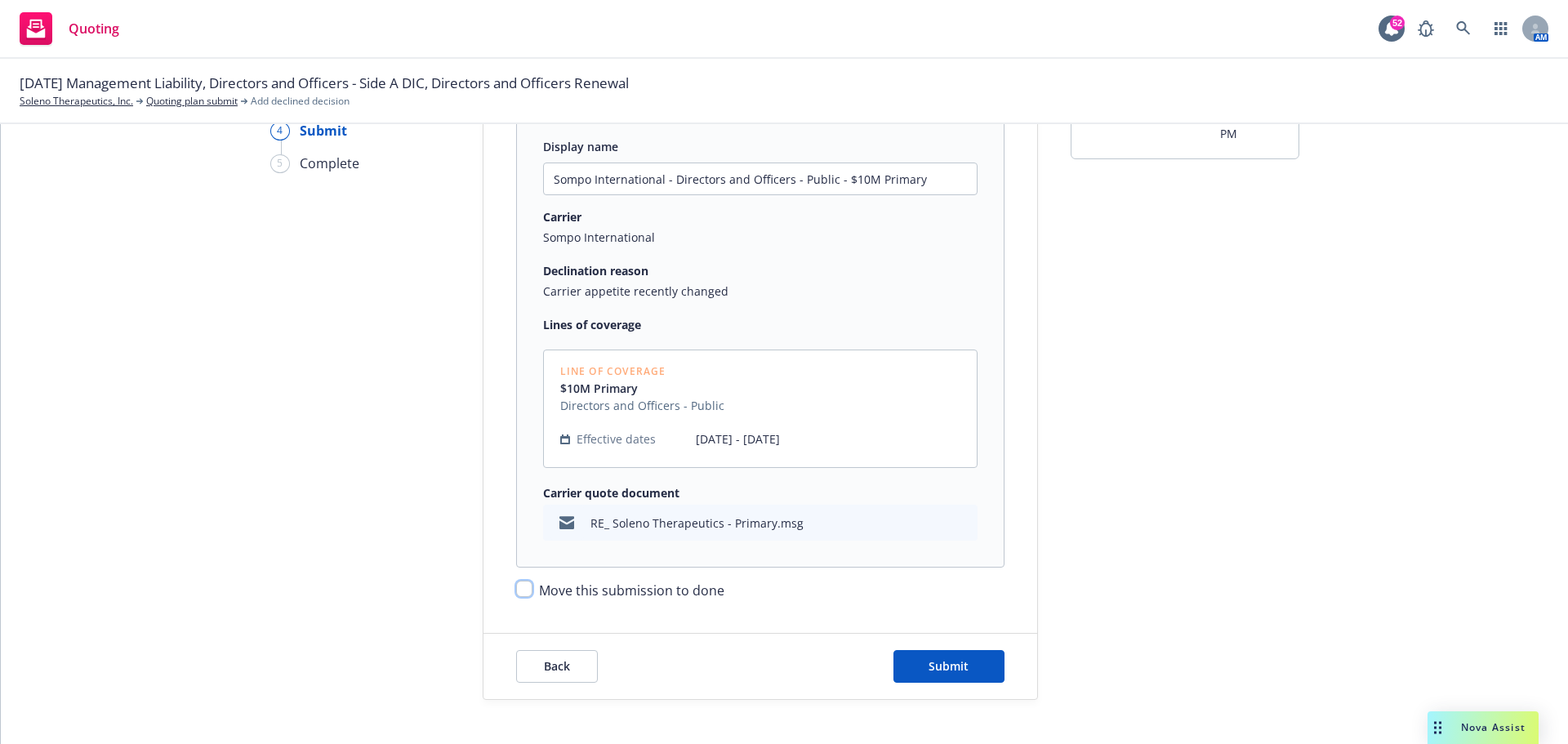
click at [519, 590] on input "Move this submission to done" at bounding box center [524, 588] width 16 height 16
checkbox input "true"
click at [958, 664] on span "Submit" at bounding box center [948, 666] width 40 height 16
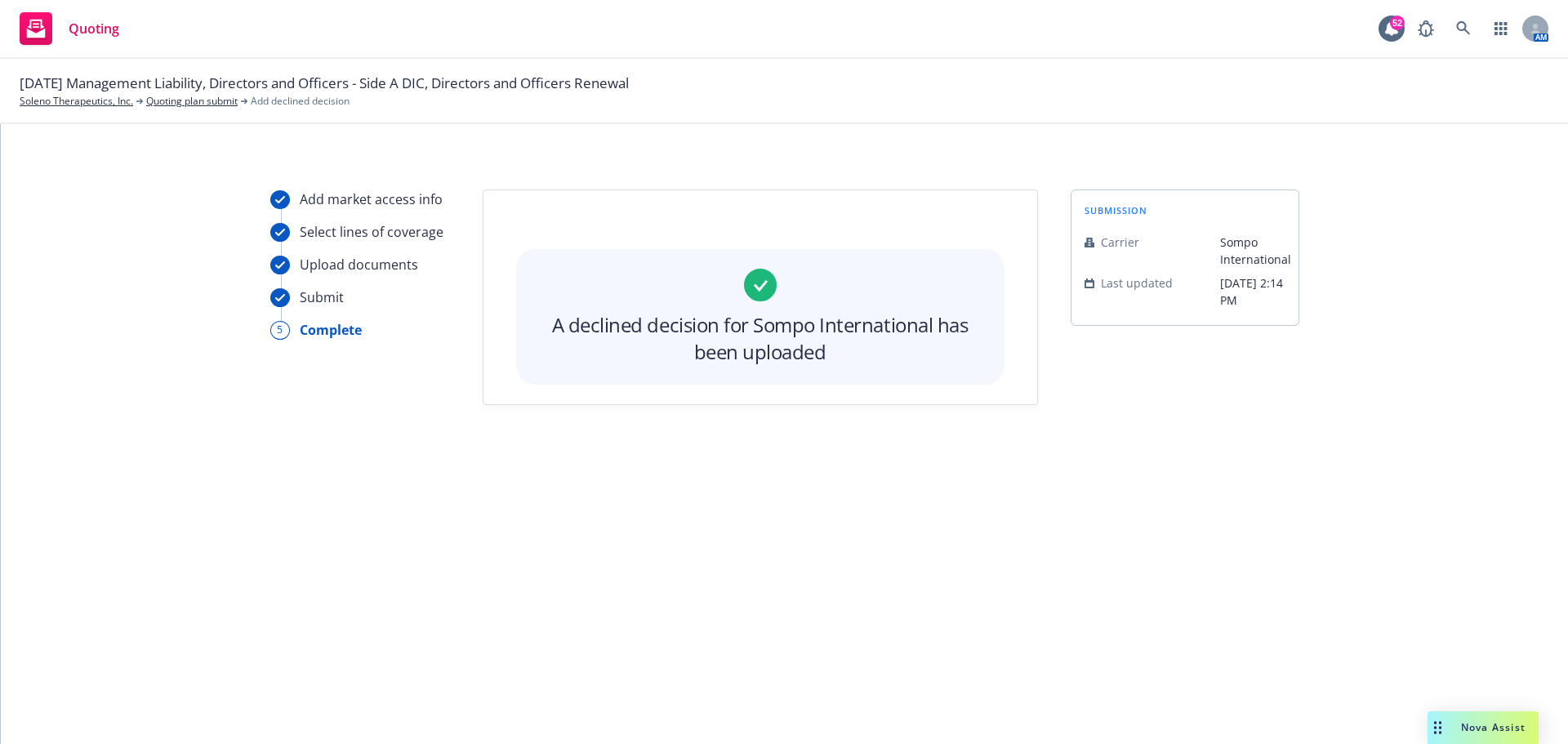
scroll to position [0, 0]
